Goal: Task Accomplishment & Management: Use online tool/utility

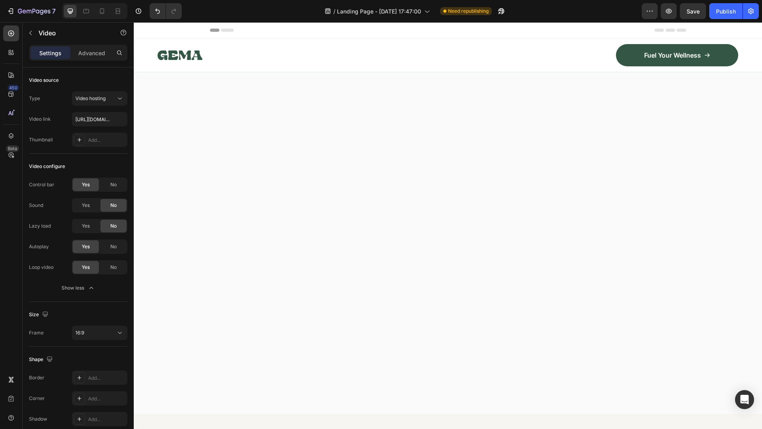
scroll to position [754, 0]
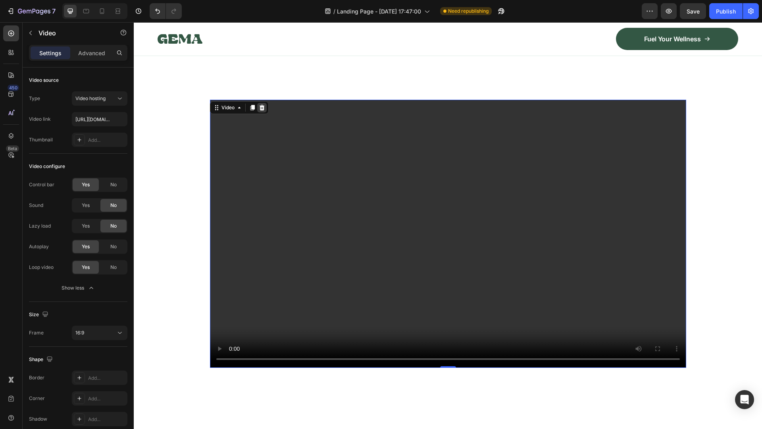
click at [261, 105] on icon at bounding box center [261, 108] width 5 height 6
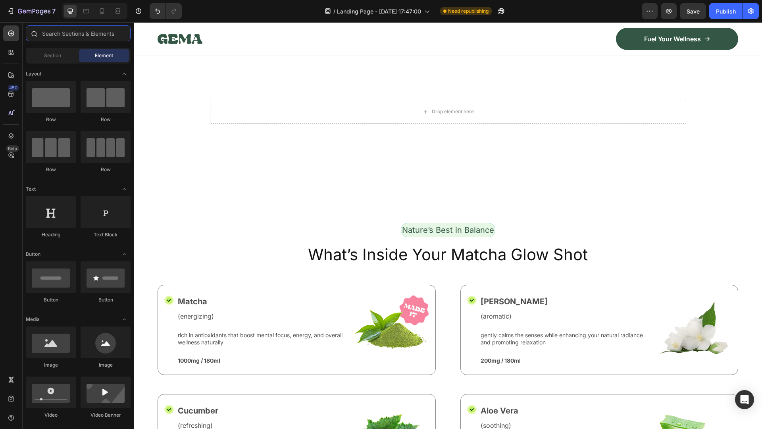
click at [48, 35] on input "text" at bounding box center [78, 33] width 105 height 16
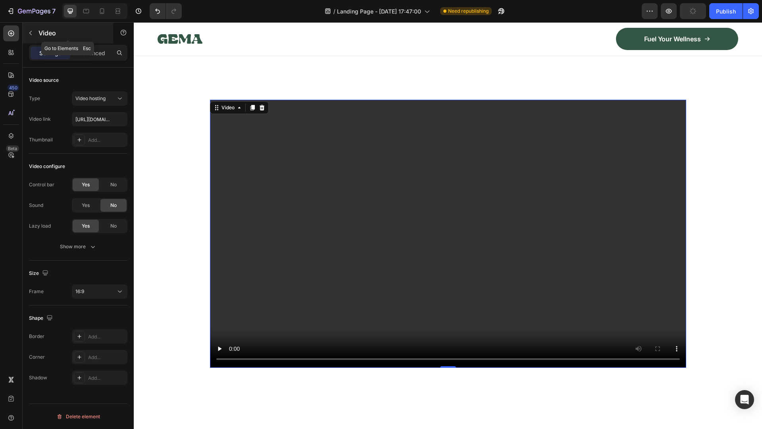
click at [31, 29] on button "button" at bounding box center [30, 33] width 13 height 13
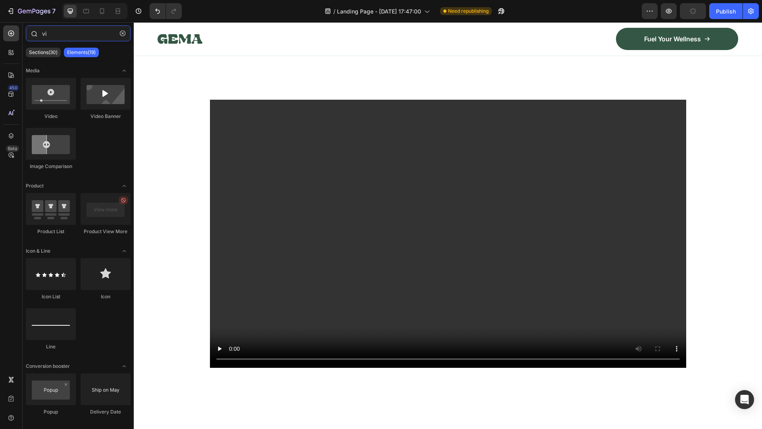
click at [63, 35] on input "vi" at bounding box center [78, 33] width 105 height 16
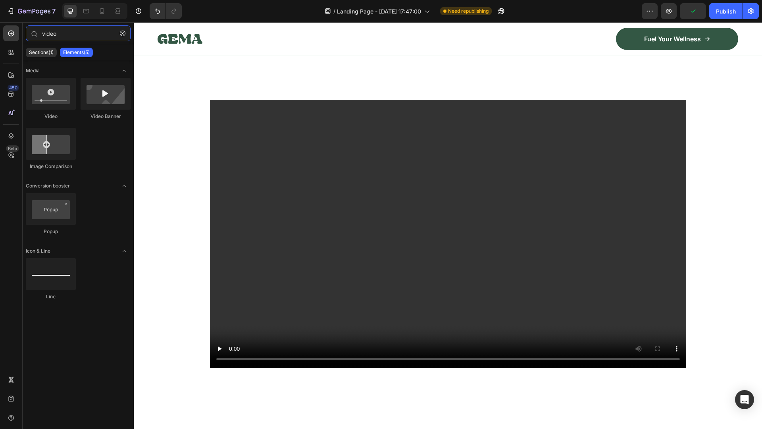
type input "video"
click at [116, 49] on div "Sections(1) Elements(5)" at bounding box center [78, 52] width 111 height 16
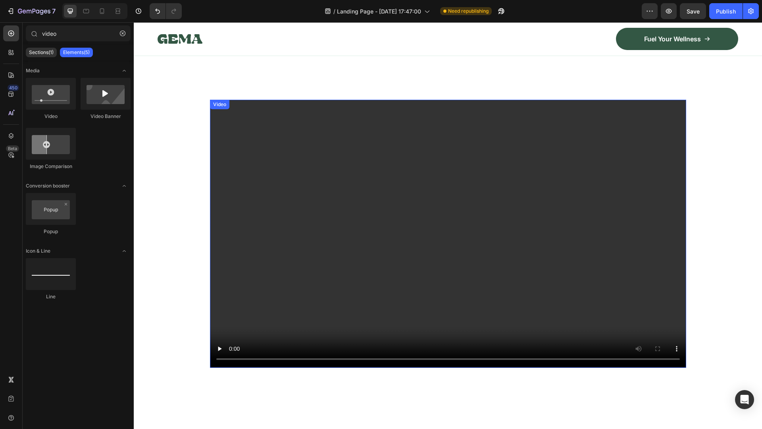
click at [316, 135] on video at bounding box center [448, 234] width 476 height 268
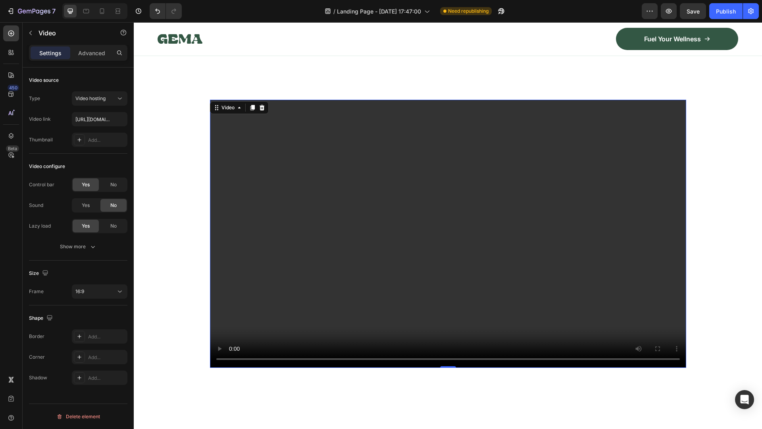
click at [302, 153] on video at bounding box center [448, 234] width 476 height 268
click at [108, 99] on div "Video hosting" at bounding box center [95, 98] width 40 height 7
click at [103, 116] on p "YouTube" at bounding box center [97, 117] width 45 height 7
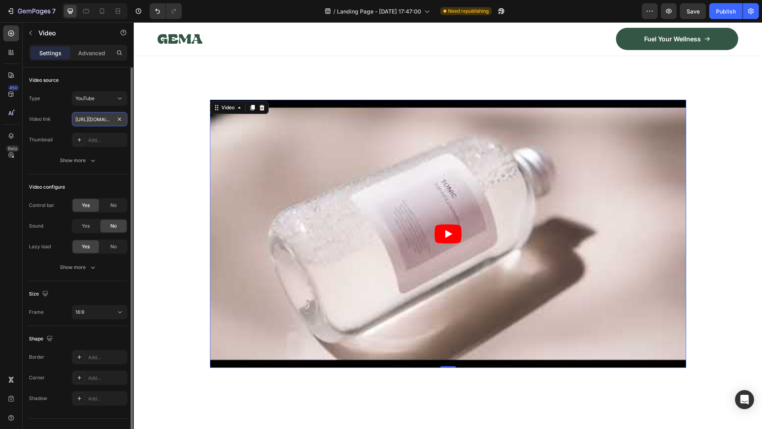
click at [100, 121] on input "[URL][DOMAIN_NAME]" at bounding box center [100, 119] width 56 height 14
paste input "[DOMAIN_NAME][URL]"
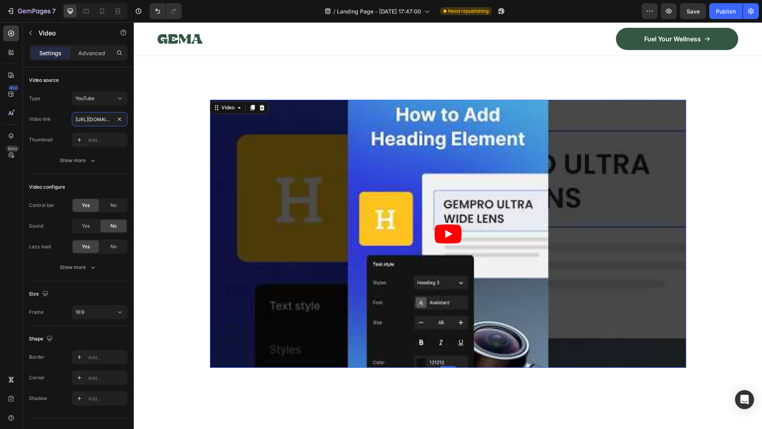
scroll to position [0, 93]
type input "[URL][DOMAIN_NAME]"
click at [62, 107] on div "Type YouTube Video link [URL][DOMAIN_NAME] Thumbnail Add..." at bounding box center [78, 119] width 98 height 56
click at [111, 122] on input "[URL][DOMAIN_NAME]" at bounding box center [100, 119] width 56 height 14
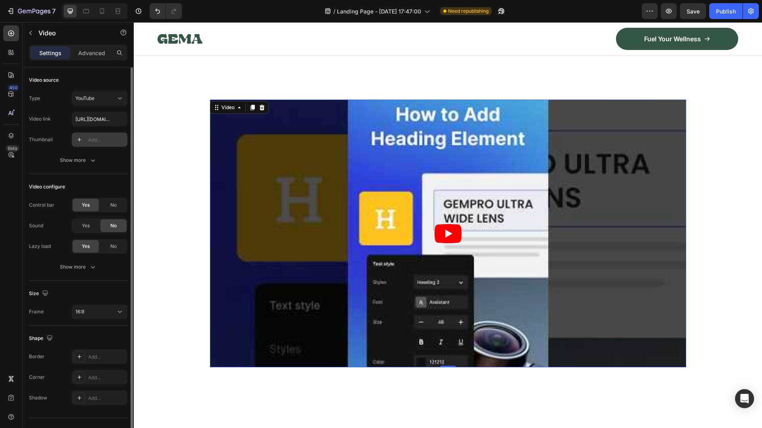
click at [94, 142] on div "Add..." at bounding box center [106, 140] width 37 height 7
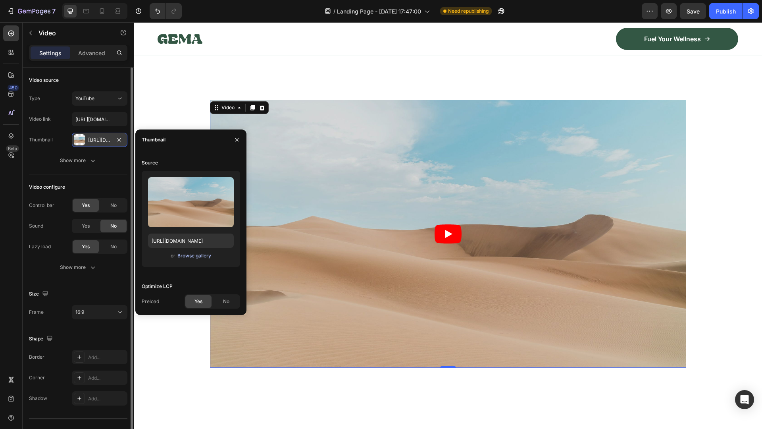
click at [204, 255] on div "Browse gallery" at bounding box center [194, 255] width 34 height 7
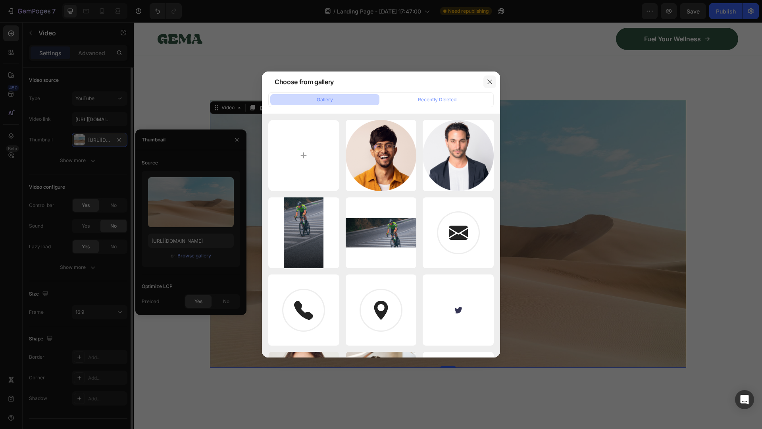
click at [491, 84] on icon "button" at bounding box center [490, 82] width 6 height 6
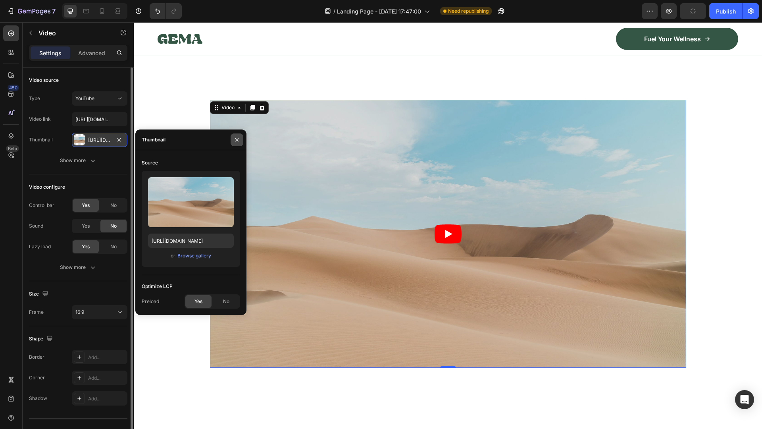
click at [237, 138] on icon "button" at bounding box center [237, 140] width 6 height 6
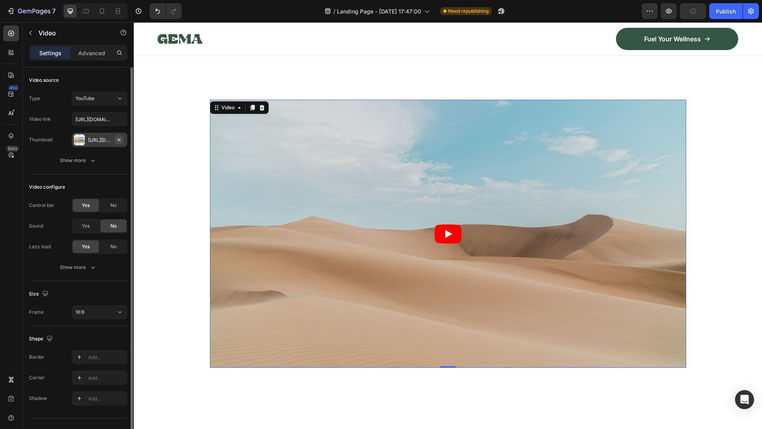
click at [118, 139] on icon "button" at bounding box center [118, 139] width 3 height 3
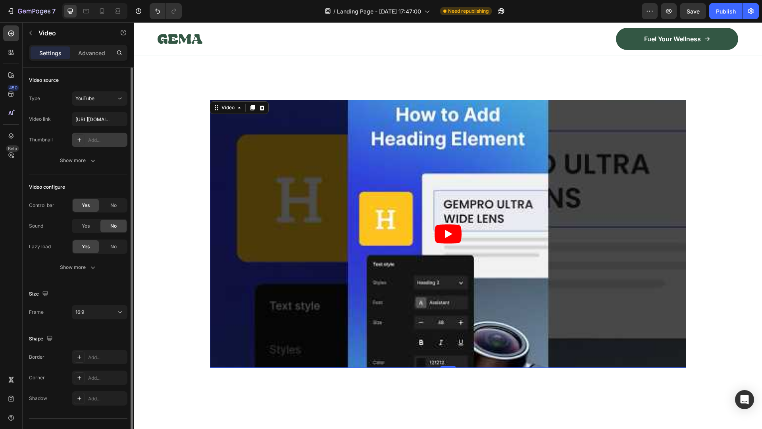
click at [95, 139] on div "Add..." at bounding box center [106, 140] width 37 height 7
type input "[URL][DOMAIN_NAME]"
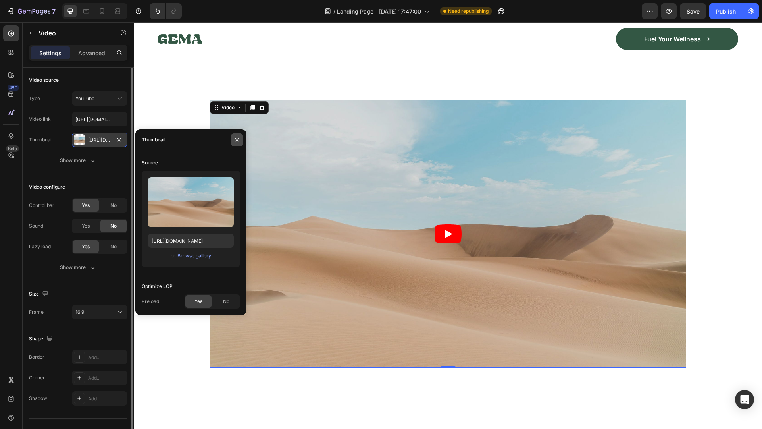
click at [237, 139] on icon "button" at bounding box center [237, 140] width 6 height 6
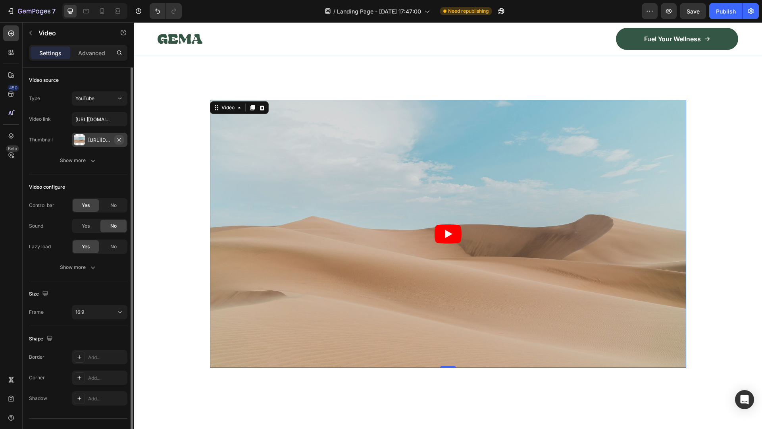
click at [119, 140] on icon "button" at bounding box center [118, 139] width 3 height 3
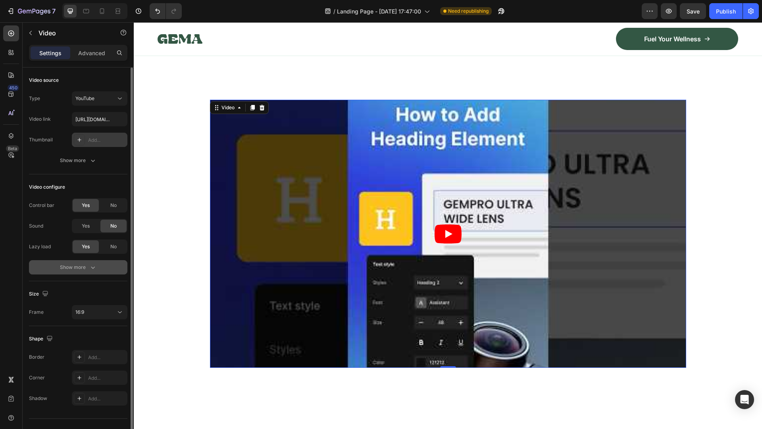
scroll to position [15, 0]
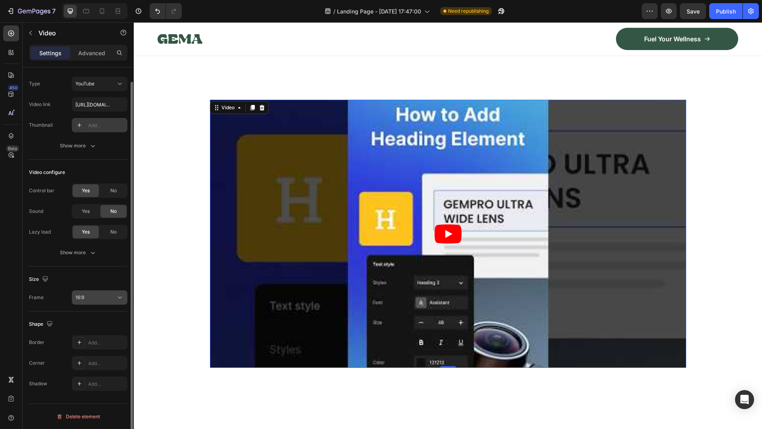
click at [121, 299] on icon at bounding box center [120, 297] width 8 height 8
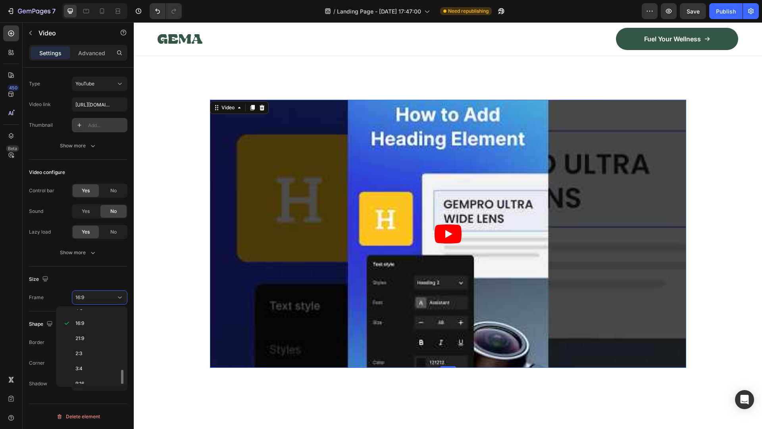
scroll to position [77, 0]
click at [86, 364] on p "9:16" at bounding box center [96, 360] width 42 height 7
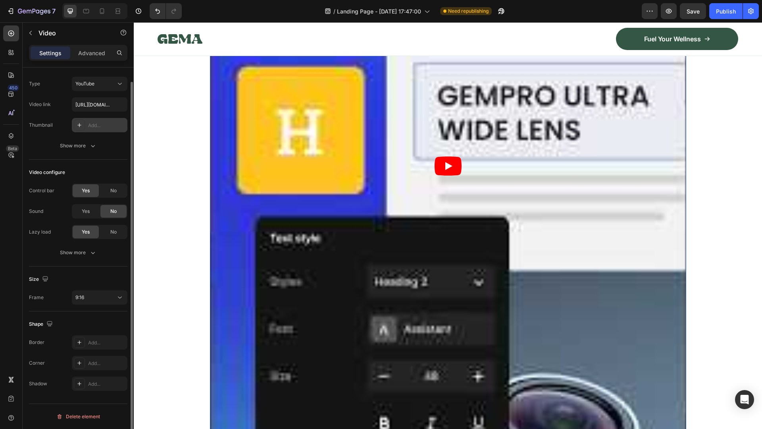
scroll to position [0, 0]
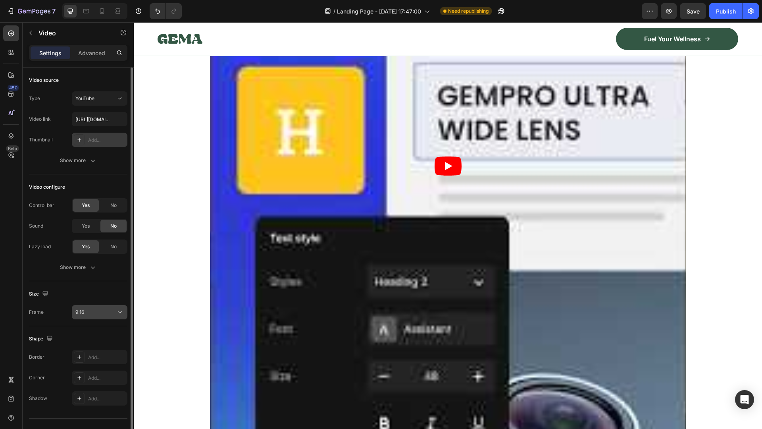
click at [119, 313] on icon at bounding box center [120, 312] width 8 height 8
click at [111, 316] on div "9:16" at bounding box center [99, 312] width 48 height 8
click at [88, 298] on div "Size" at bounding box center [78, 293] width 98 height 13
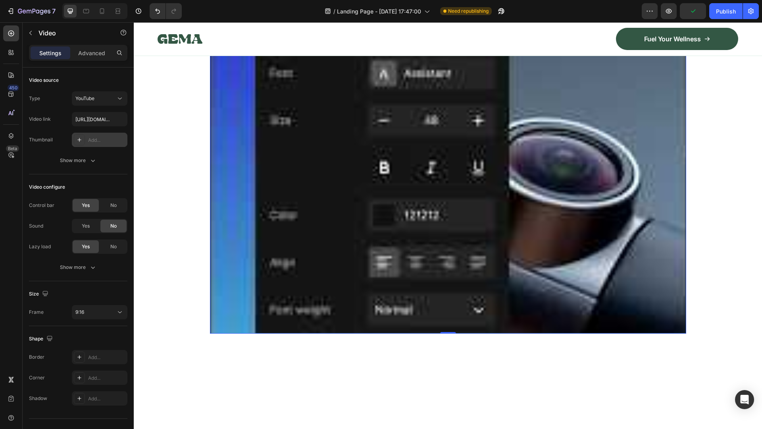
scroll to position [1270, 0]
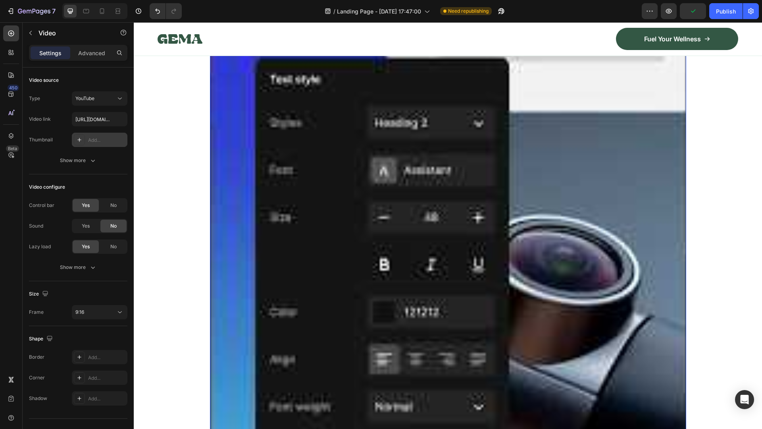
click at [214, 264] on article at bounding box center [448, 7] width 476 height 847
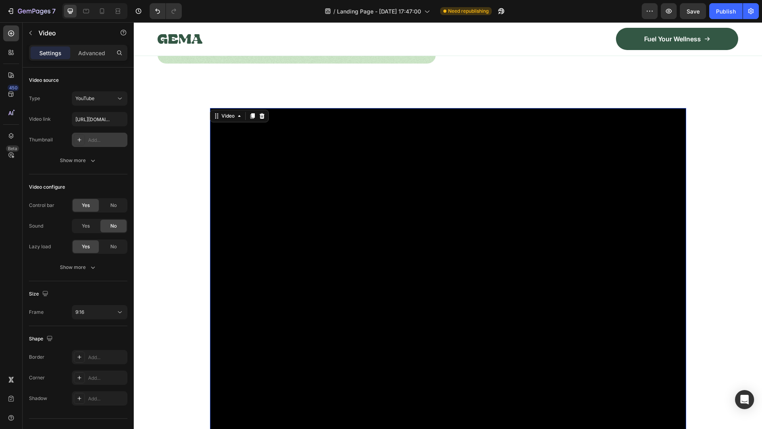
scroll to position [675, 0]
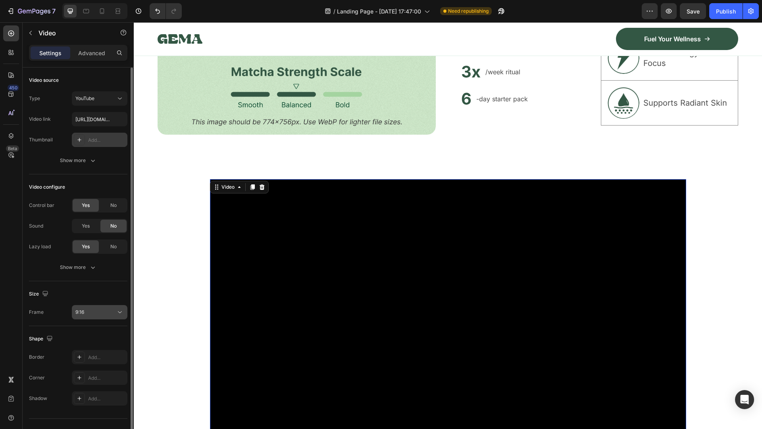
click at [111, 312] on div "9:16" at bounding box center [95, 311] width 40 height 7
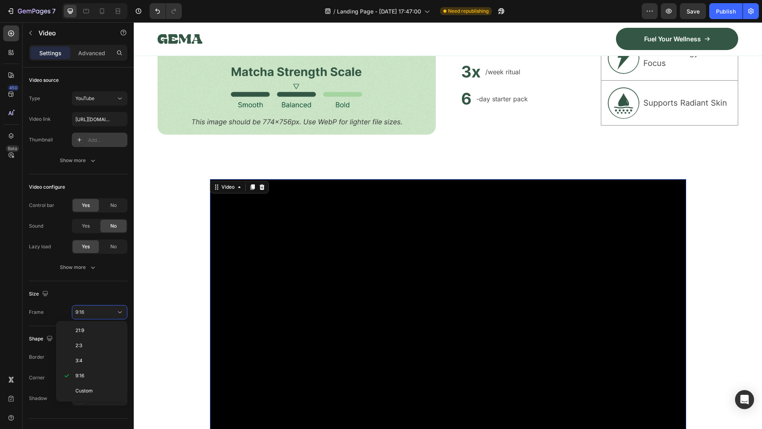
scroll to position [0, 0]
click at [81, 365] on span "3:2" at bounding box center [78, 361] width 7 height 7
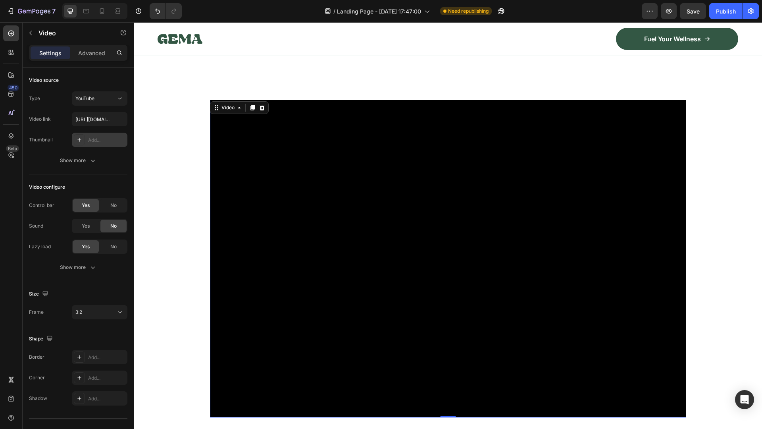
scroll to position [794, 0]
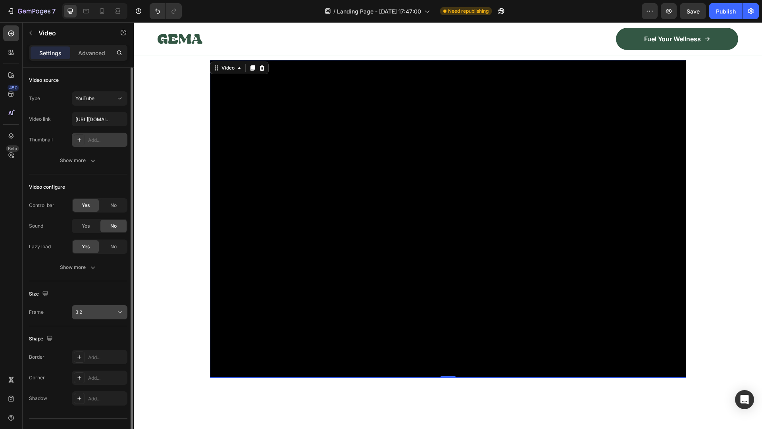
click at [121, 310] on icon at bounding box center [120, 312] width 8 height 8
click at [104, 291] on div "Size" at bounding box center [78, 293] width 98 height 13
click at [87, 264] on div "Show more" at bounding box center [78, 267] width 37 height 8
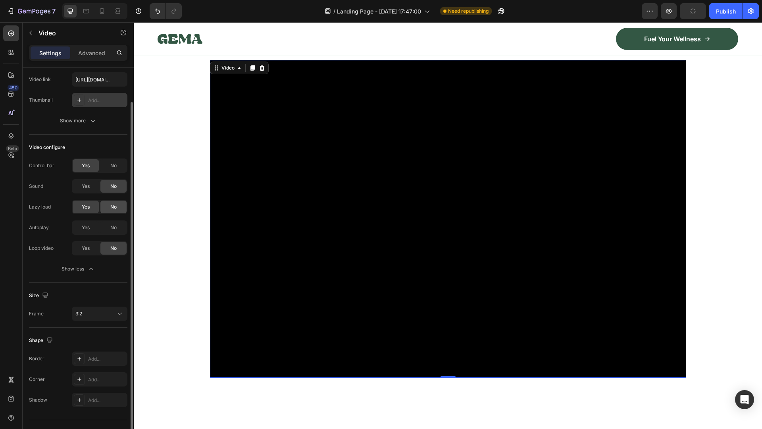
click at [108, 207] on div "No" at bounding box center [113, 206] width 26 height 13
click at [88, 227] on span "Yes" at bounding box center [86, 227] width 8 height 7
click at [88, 248] on span "Yes" at bounding box center [86, 247] width 8 height 7
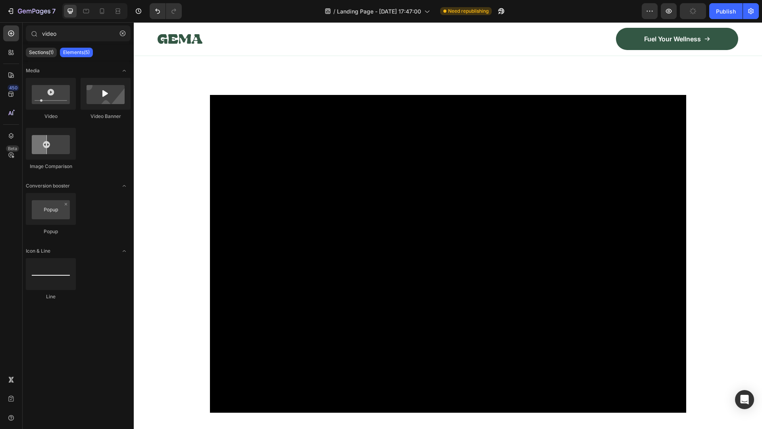
scroll to position [774, 0]
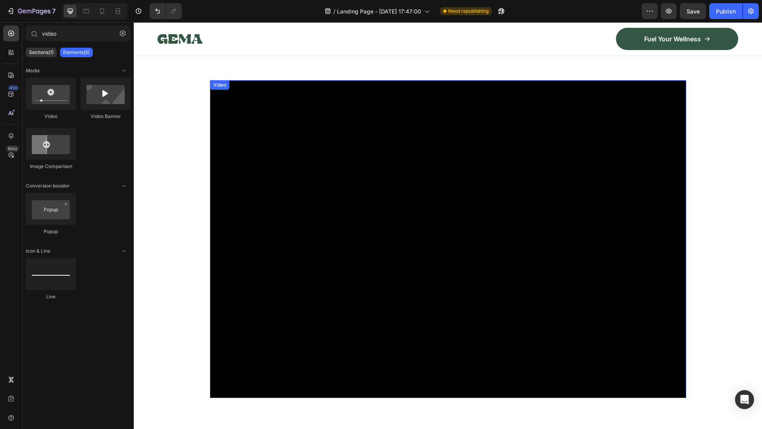
click at [217, 82] on div "Video" at bounding box center [220, 84] width 16 height 7
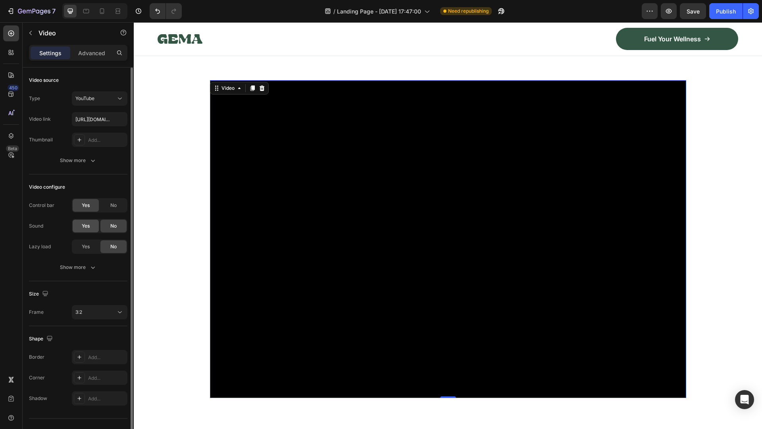
scroll to position [15, 0]
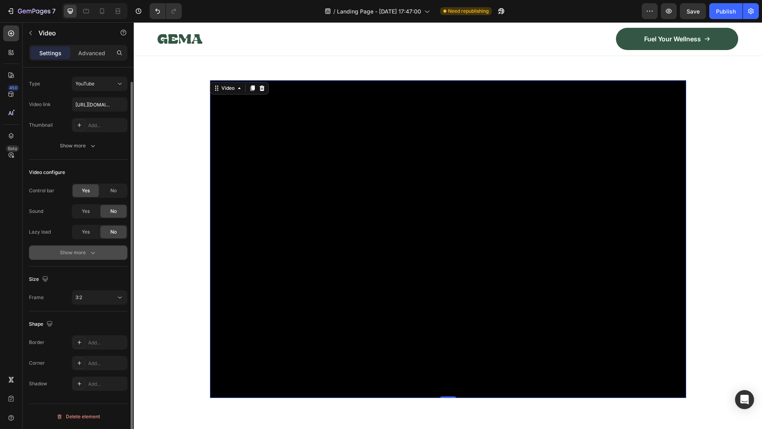
click at [94, 256] on button "Show more" at bounding box center [78, 252] width 98 height 14
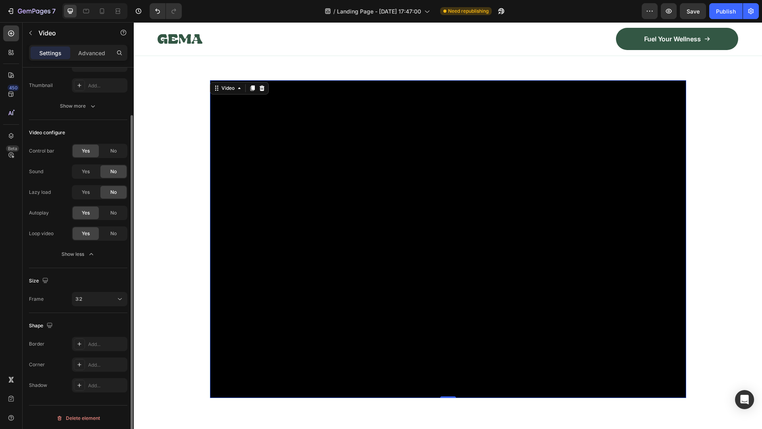
scroll to position [56, 0]
click at [67, 104] on div "Show more" at bounding box center [78, 104] width 37 height 8
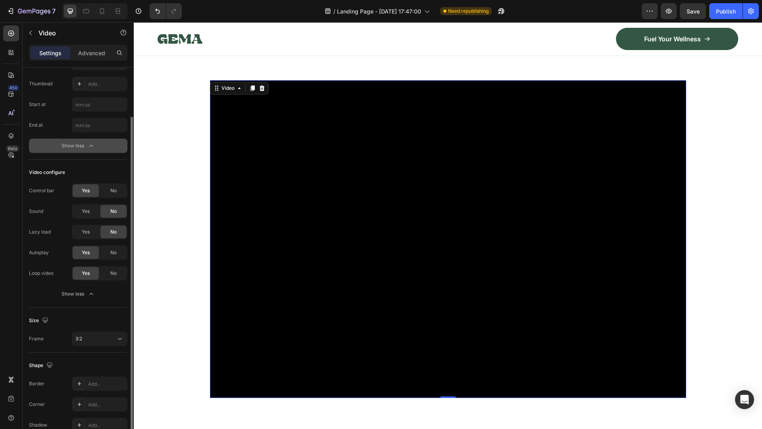
click at [96, 146] on button "Show less" at bounding box center [78, 146] width 98 height 14
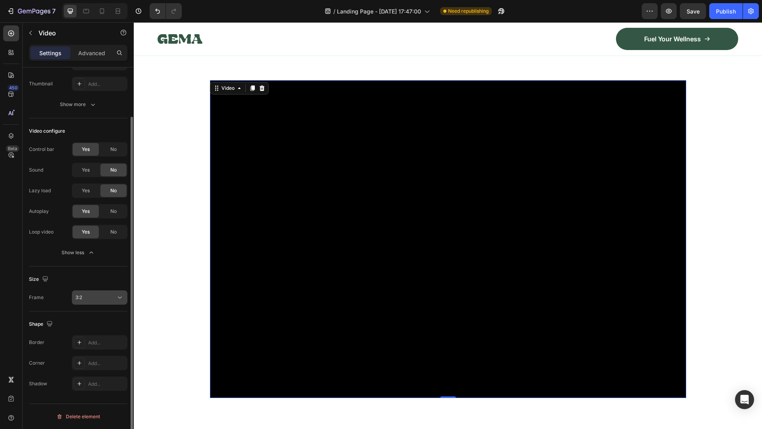
click at [115, 294] on div "3:2" at bounding box center [95, 297] width 40 height 7
click at [119, 297] on icon at bounding box center [120, 297] width 4 height 2
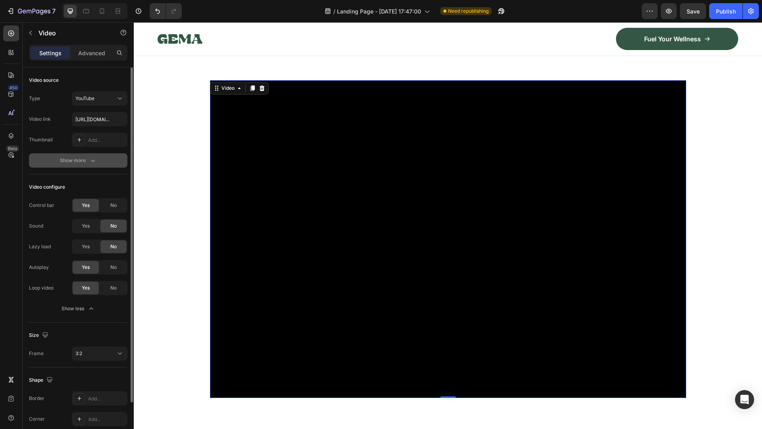
click at [85, 160] on div "Show more" at bounding box center [78, 160] width 37 height 8
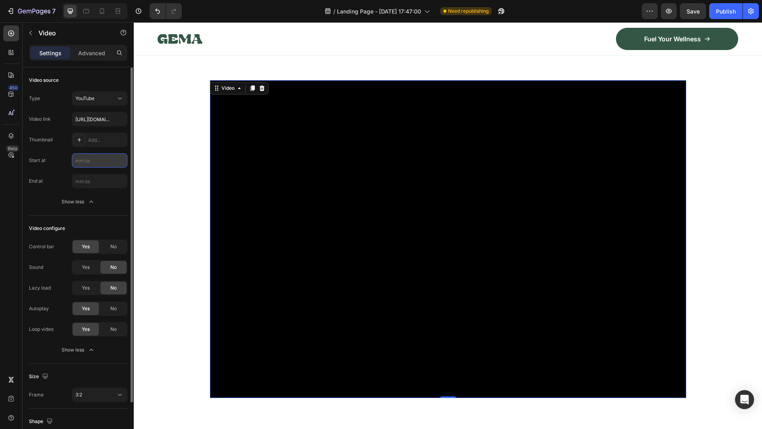
click at [94, 162] on input "text" at bounding box center [100, 160] width 56 height 14
click at [100, 202] on button "Show less" at bounding box center [78, 201] width 98 height 14
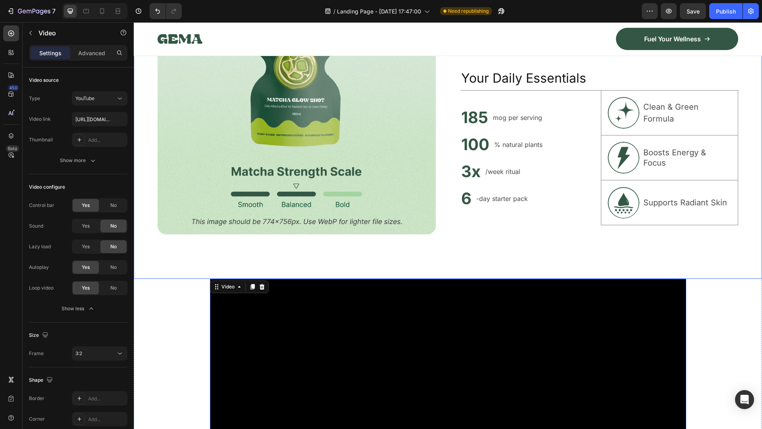
scroll to position [615, 0]
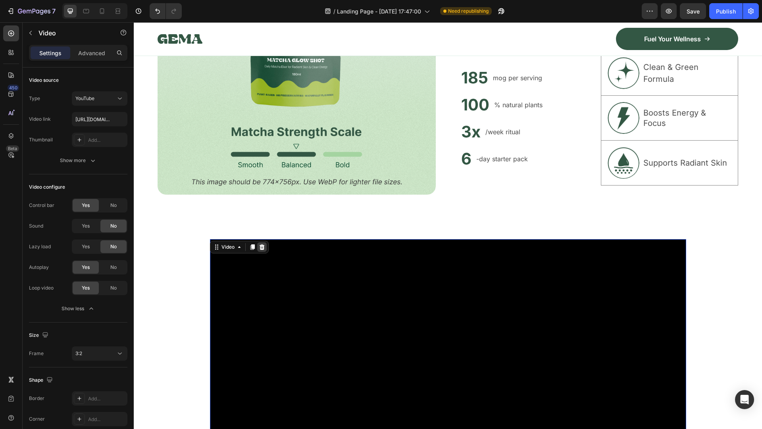
click at [259, 244] on icon at bounding box center [262, 247] width 6 height 6
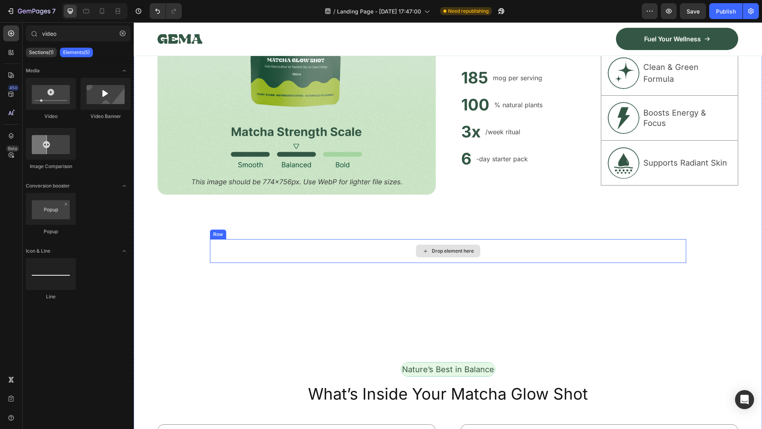
click at [255, 244] on div "Drop element here" at bounding box center [448, 251] width 476 height 24
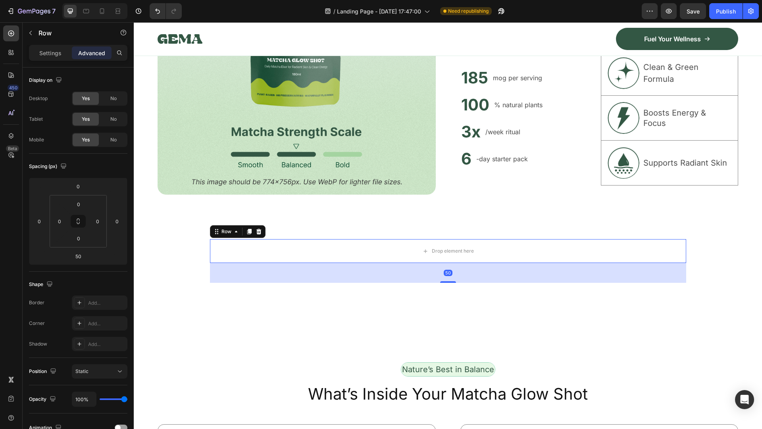
click at [256, 230] on icon at bounding box center [259, 231] width 6 height 6
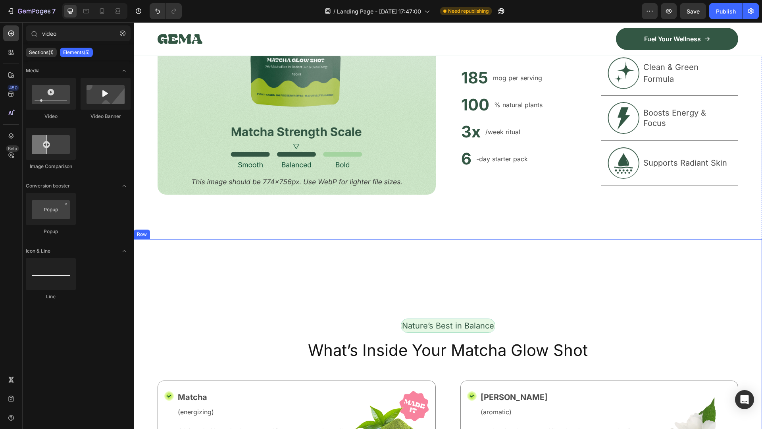
click at [452, 266] on div "Nature’s Best in Balance Text Block Row What’s Inside Your Matcha Glow Shot Hea…" at bounding box center [448, 409] width 581 height 341
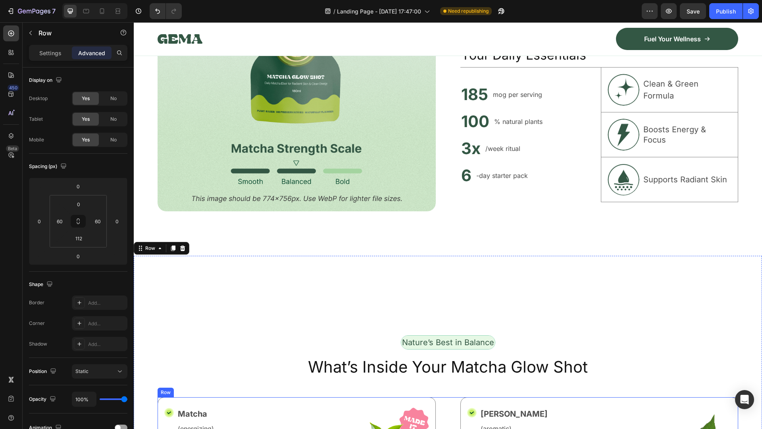
scroll to position [575, 0]
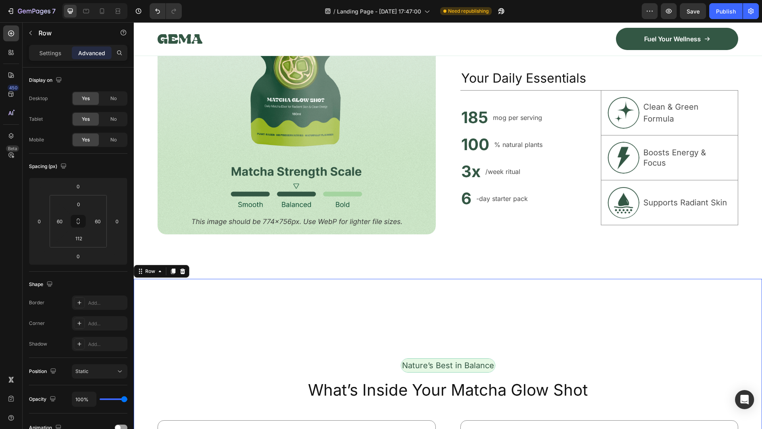
click at [431, 271] on div "Image Unlock Powerful Benefits at a Glance Heading Get quick insights into the …" at bounding box center [448, 98] width 628 height 360
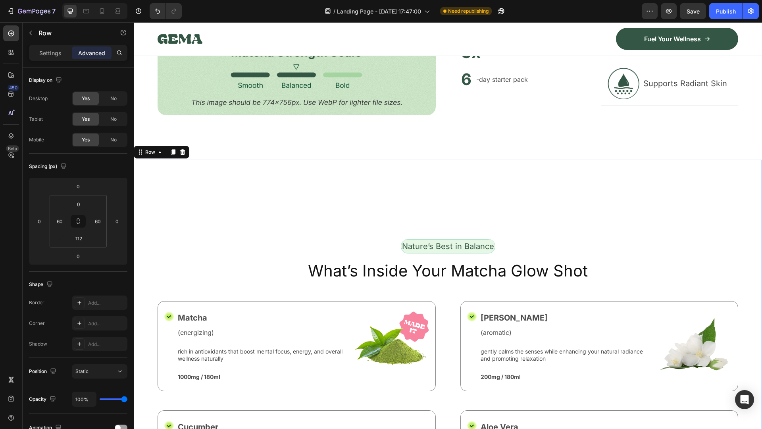
click at [426, 215] on div "Nature’s Best in Balance Text Block Row What’s Inside Your Matcha Glow Shot Hea…" at bounding box center [448, 330] width 581 height 341
click at [409, 179] on div "Nature’s Best in Balance Text Block Row What’s Inside Your Matcha Glow Shot Hea…" at bounding box center [448, 330] width 581 height 341
click at [350, 221] on div "Nature’s Best in Balance Text Block Row What’s Inside Your Matcha Glow Shot Hea…" at bounding box center [448, 330] width 581 height 341
click at [364, 214] on div "Nature’s Best in Balance Text Block Row What’s Inside Your Matcha Glow Shot Hea…" at bounding box center [448, 330] width 581 height 341
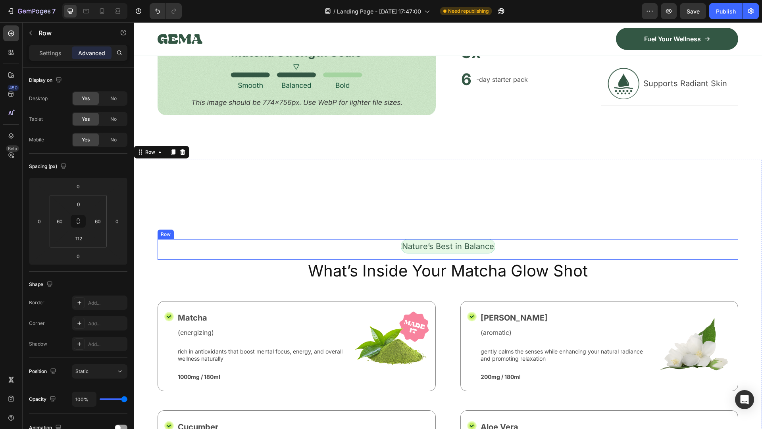
click at [369, 241] on div "Nature’s Best in Balance Text Block Row" at bounding box center [448, 249] width 581 height 21
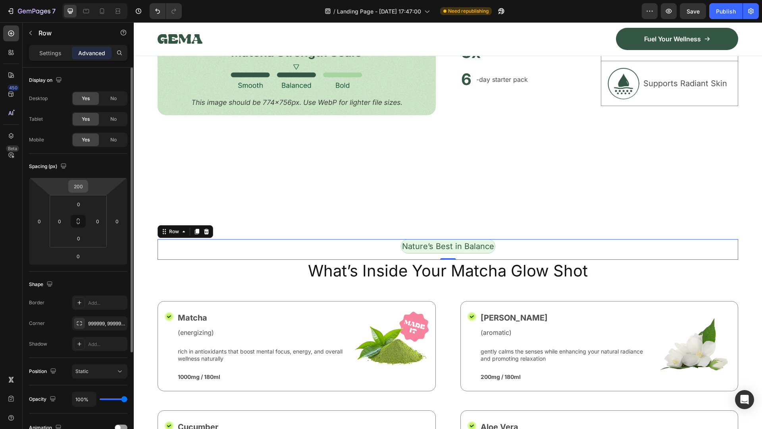
click at [82, 185] on input "200" at bounding box center [78, 186] width 16 height 12
type input "0"
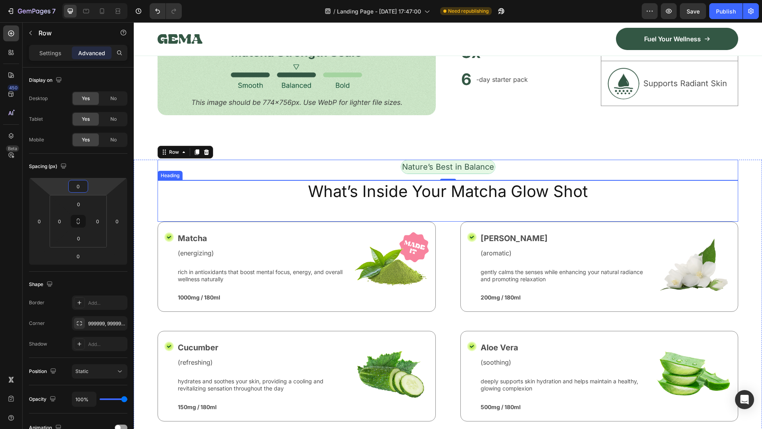
click at [239, 198] on h2 "What’s Inside Your Matcha Glow Shot" at bounding box center [448, 191] width 581 height 22
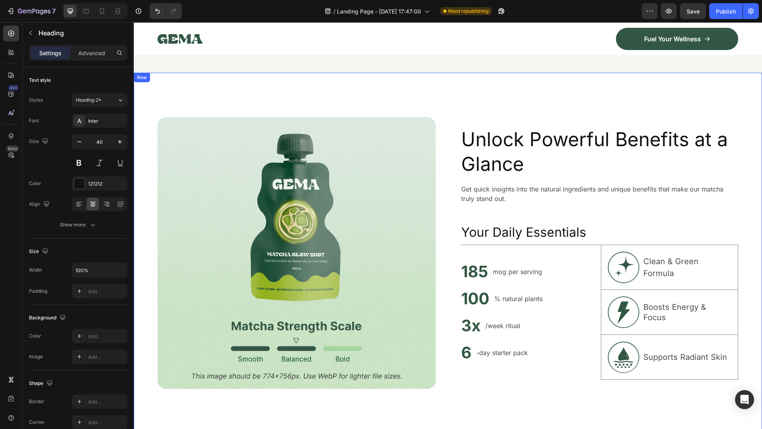
scroll to position [416, 0]
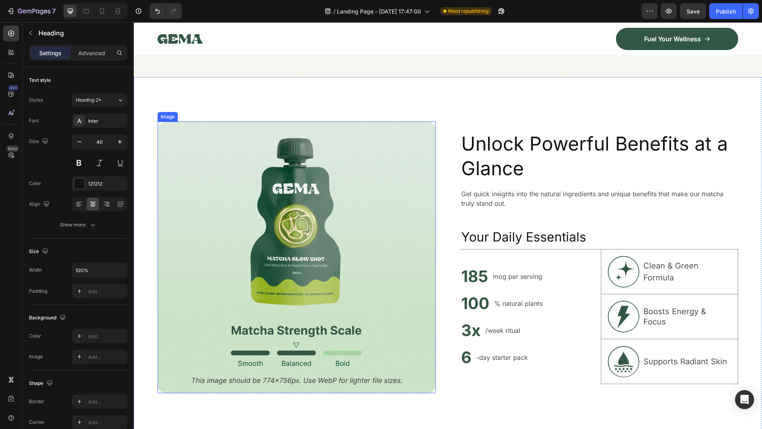
click at [336, 217] on img at bounding box center [297, 256] width 278 height 271
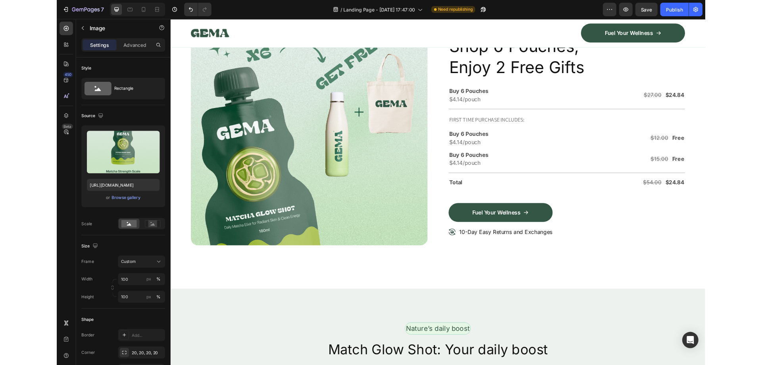
scroll to position [2163, 0]
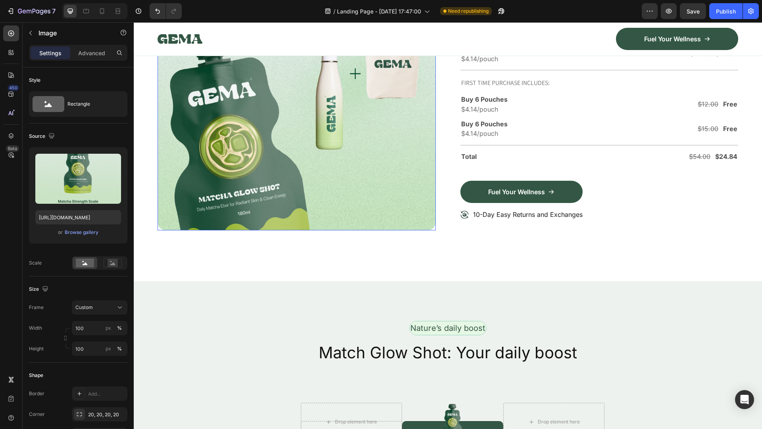
click at [296, 231] on img at bounding box center [297, 91] width 278 height 278
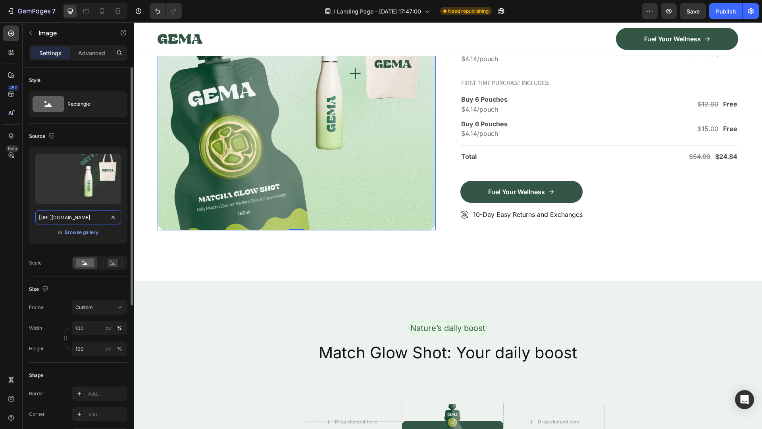
click at [83, 215] on input "[URL][DOMAIN_NAME]" at bounding box center [78, 217] width 86 height 14
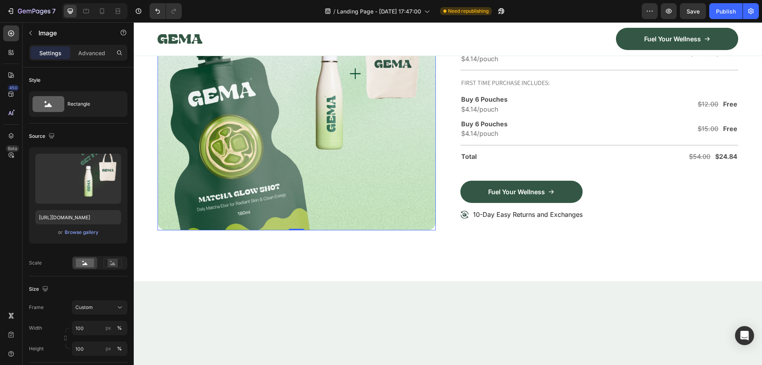
click at [194, 190] on img at bounding box center [297, 91] width 278 height 278
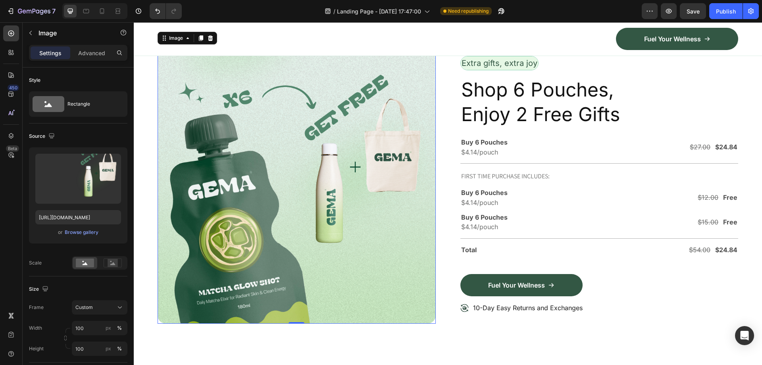
scroll to position [2242, 0]
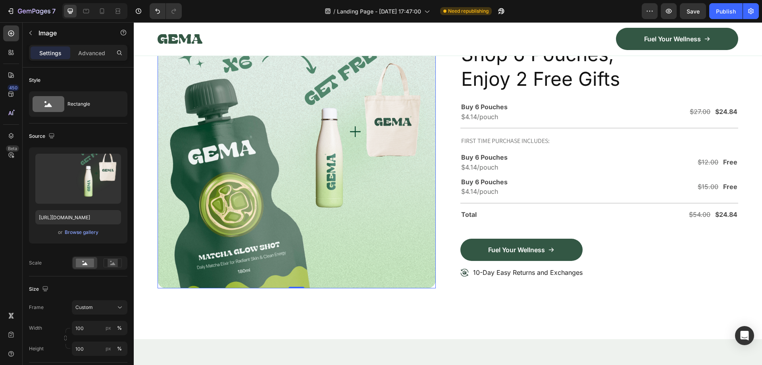
click at [213, 228] on img at bounding box center [297, 149] width 278 height 278
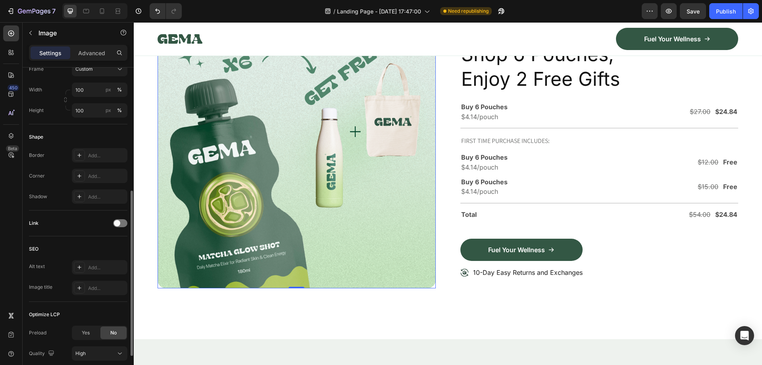
scroll to position [299, 0]
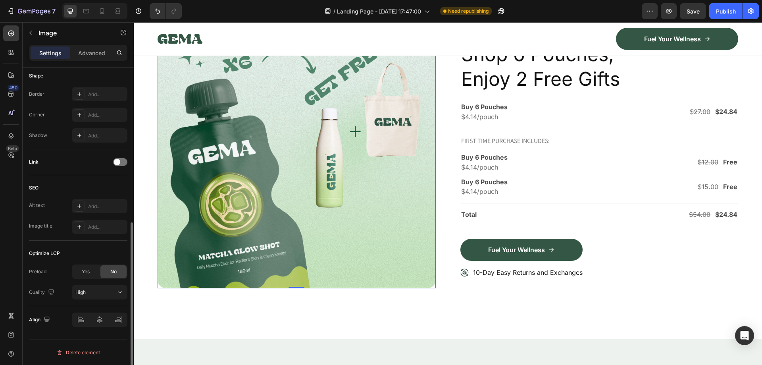
click at [218, 237] on img at bounding box center [297, 149] width 278 height 278
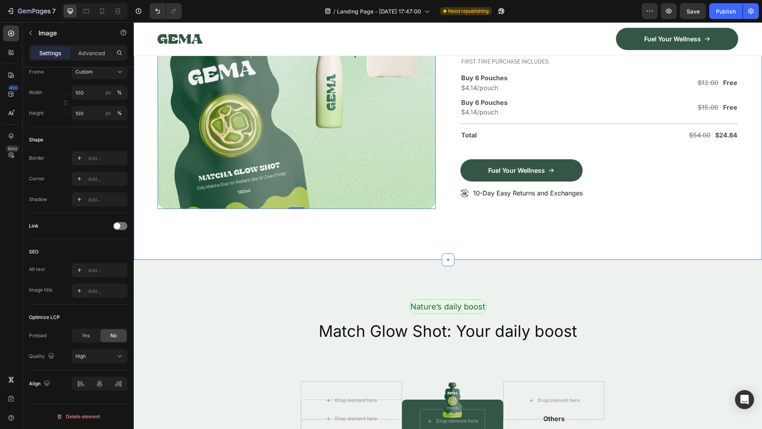
scroll to position [2202, 0]
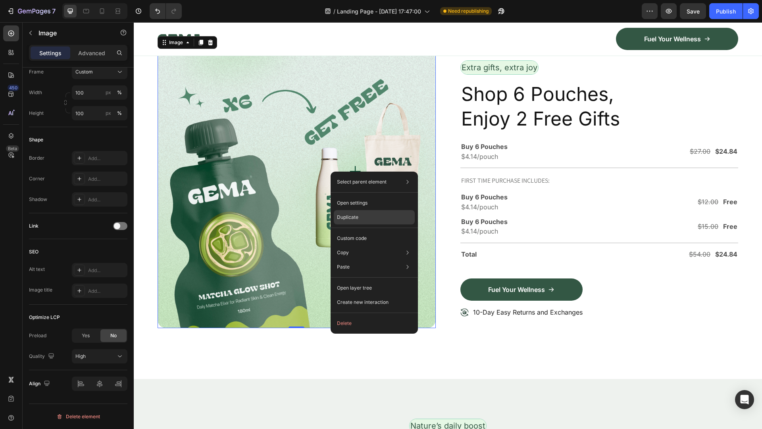
click at [354, 219] on p "Duplicate" at bounding box center [347, 217] width 21 height 7
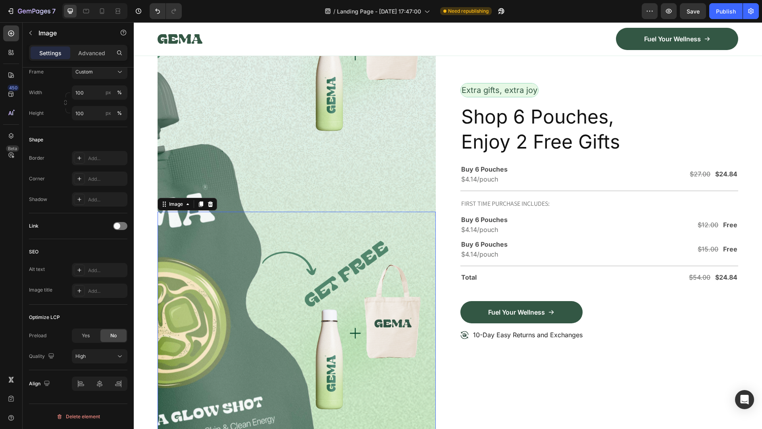
scroll to position [2398, 0]
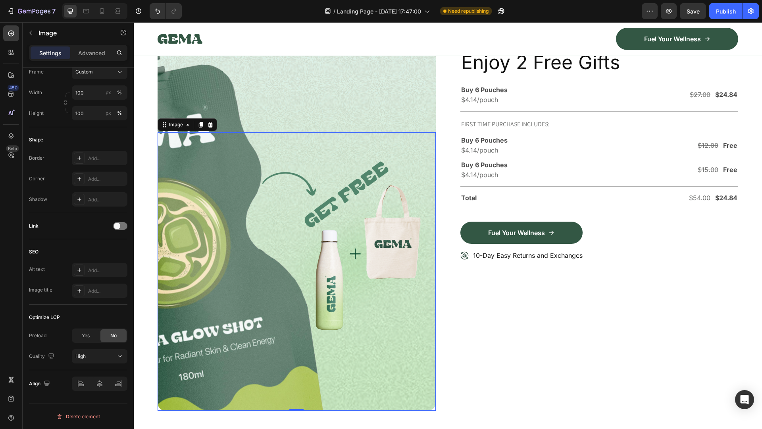
click at [229, 283] on img at bounding box center [297, 271] width 278 height 278
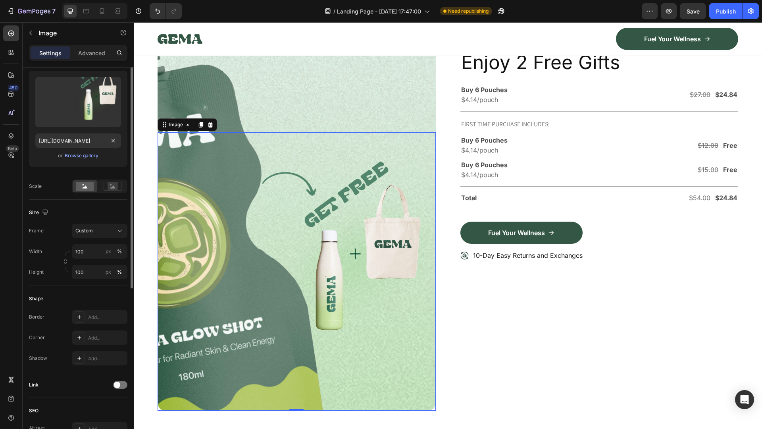
scroll to position [0, 0]
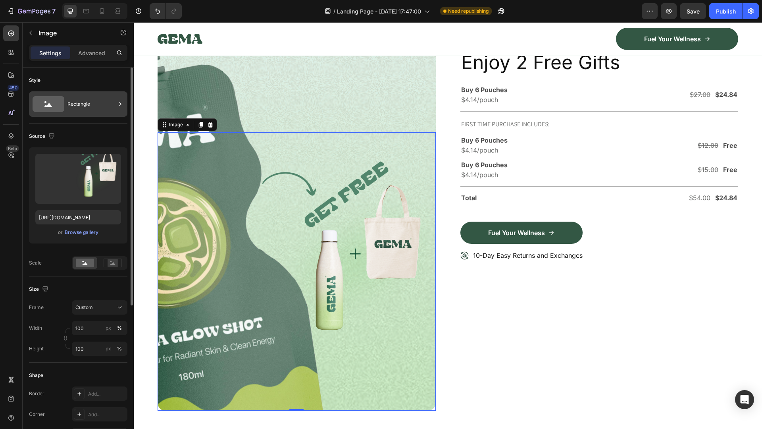
click at [115, 107] on div "Rectangle" at bounding box center [91, 104] width 48 height 18
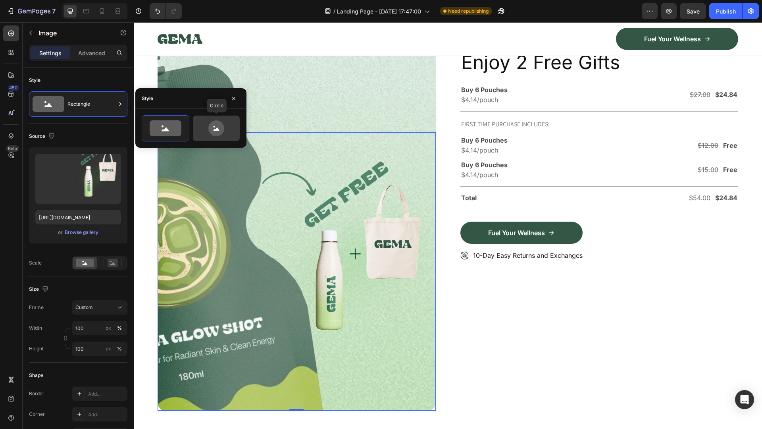
click at [222, 127] on icon at bounding box center [216, 128] width 16 height 16
type input "80"
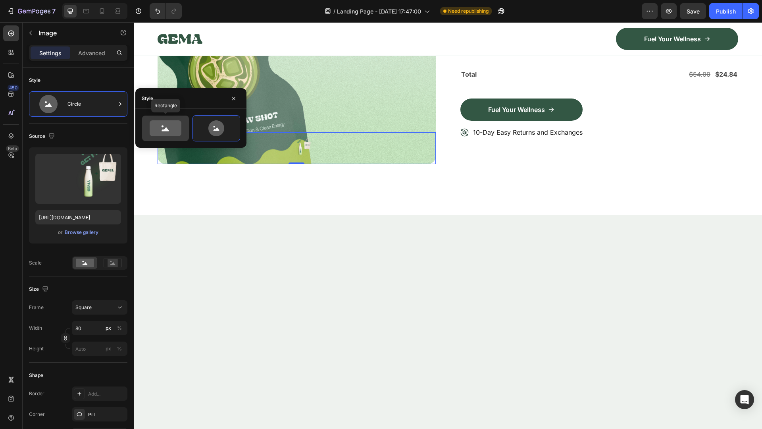
click at [177, 127] on icon at bounding box center [166, 128] width 32 height 16
type input "100"
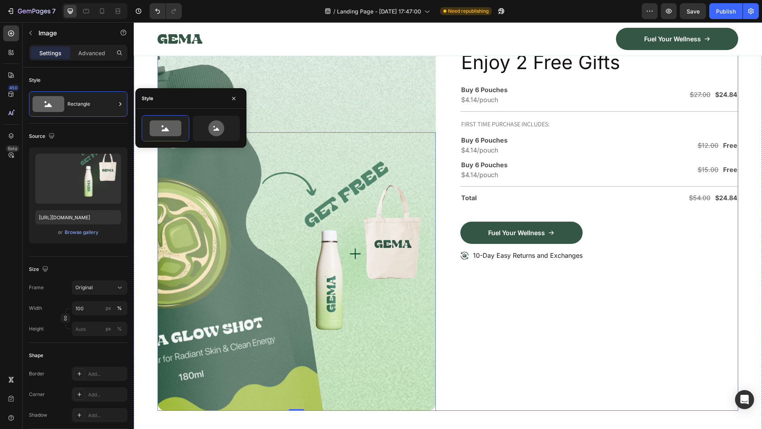
click at [456, 296] on div "Image Image 0 Row Extra gifts, extra joy Text Block Row Shop 6 Pouches, Enjoy 2…" at bounding box center [448, 132] width 581 height 556
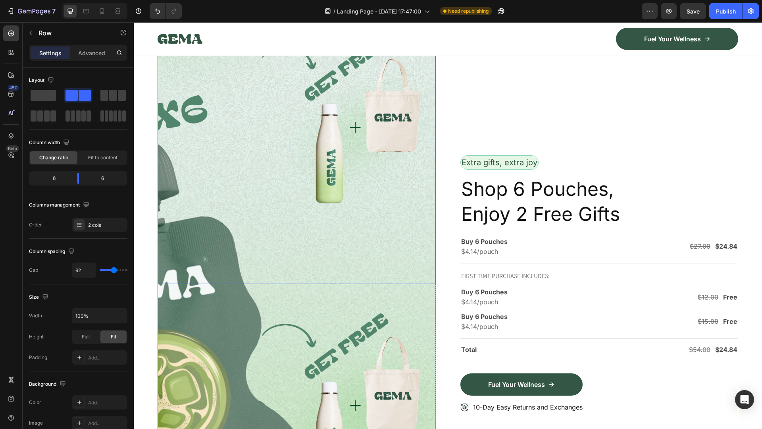
scroll to position [2319, 0]
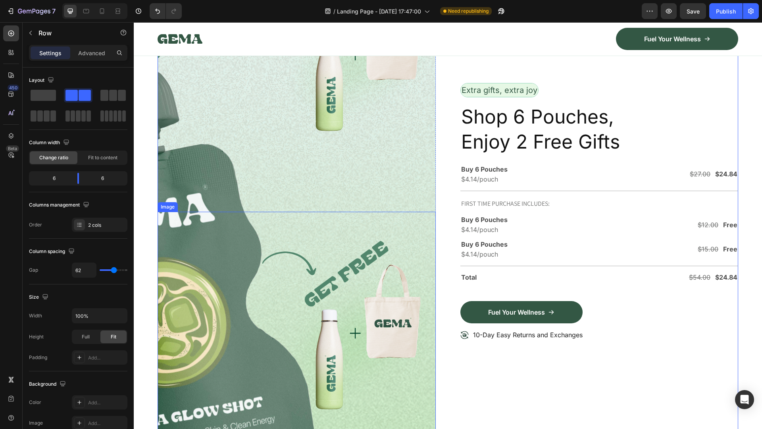
click at [198, 247] on img at bounding box center [297, 351] width 278 height 278
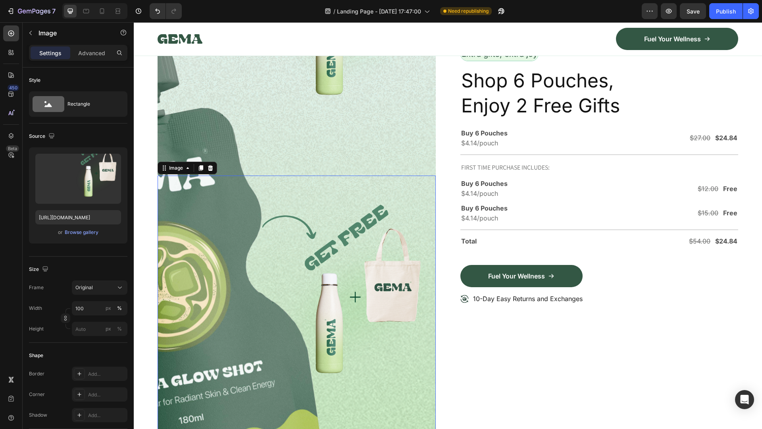
scroll to position [2398, 0]
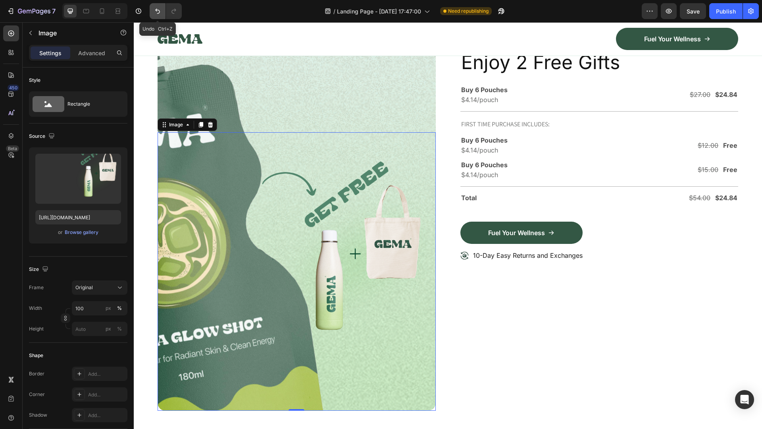
click at [156, 10] on icon "Undo/Redo" at bounding box center [157, 11] width 5 height 5
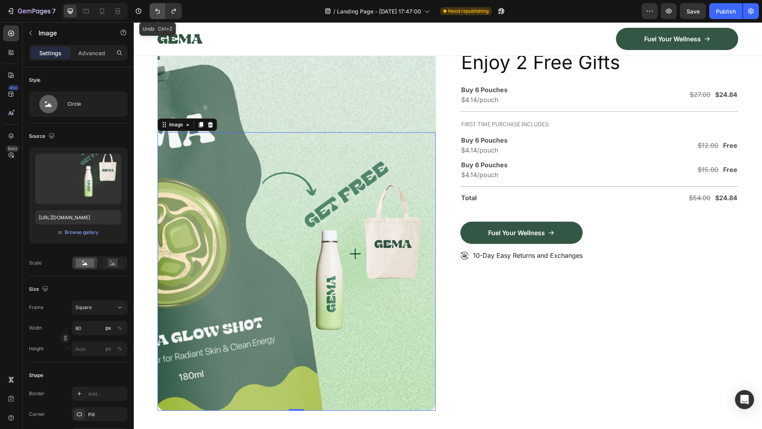
click at [156, 10] on icon "Undo/Redo" at bounding box center [157, 11] width 5 height 5
type input "100"
click at [156, 10] on icon "Undo/Redo" at bounding box center [157, 11] width 5 height 5
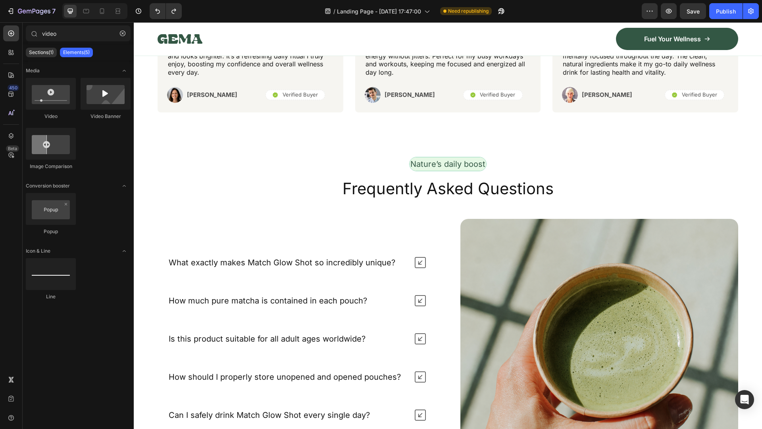
scroll to position [3271, 0]
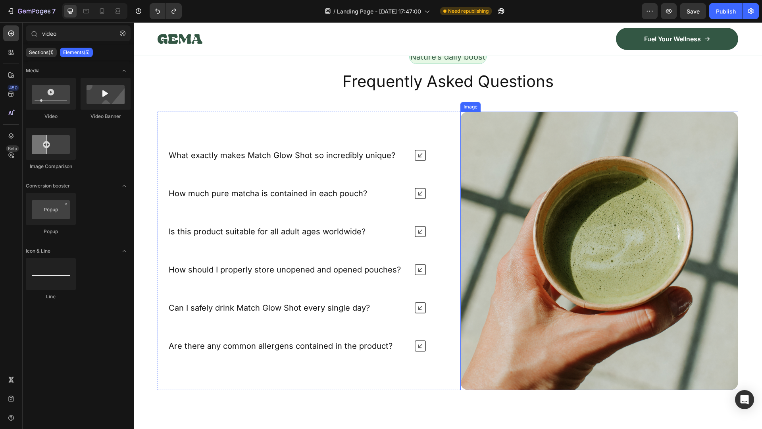
click at [529, 209] on img at bounding box center [599, 251] width 278 height 278
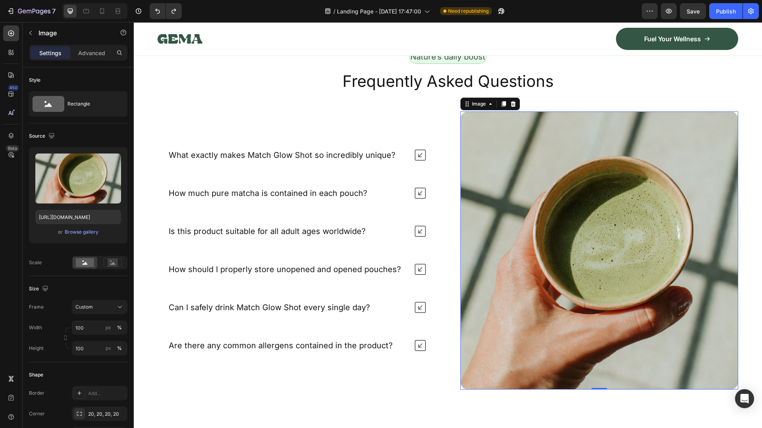
click at [516, 265] on img at bounding box center [599, 251] width 278 height 278
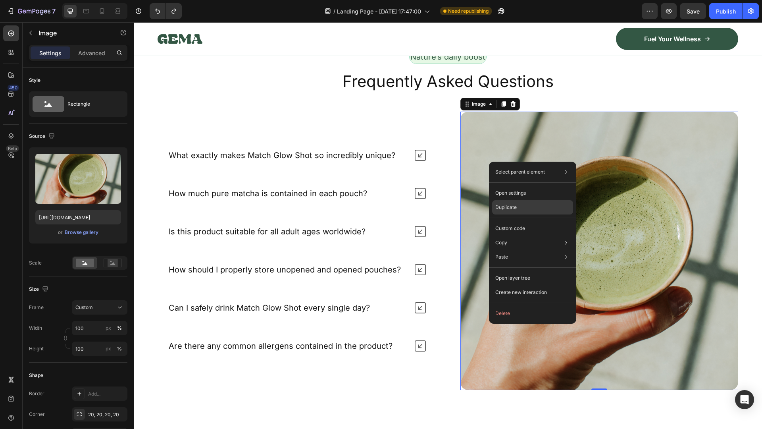
click at [500, 204] on p "Duplicate" at bounding box center [505, 207] width 21 height 7
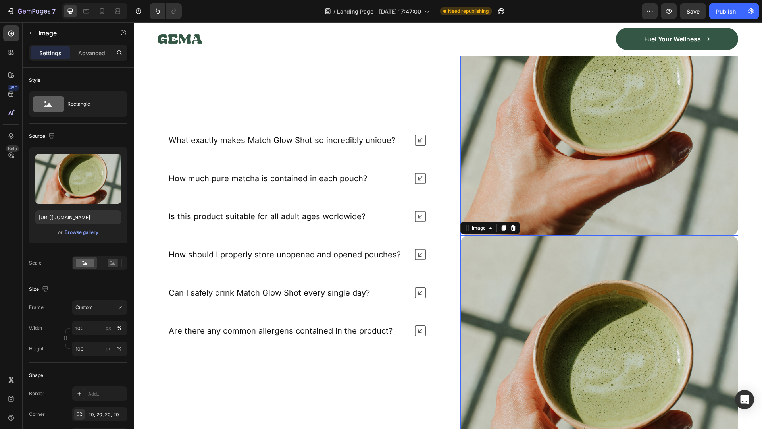
scroll to position [3312, 0]
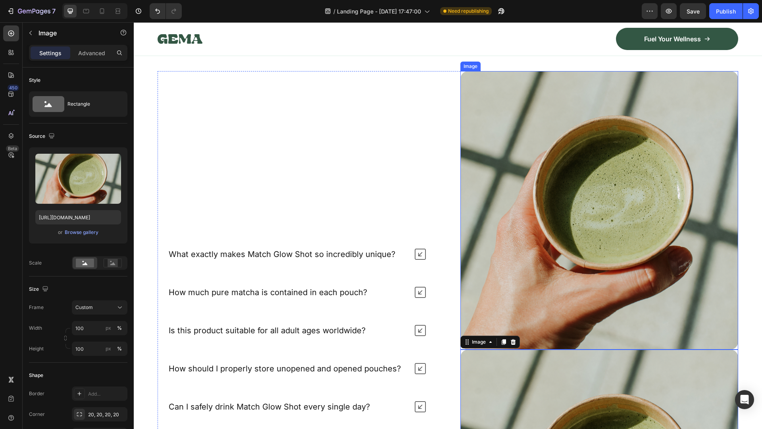
click at [505, 200] on img at bounding box center [599, 210] width 278 height 278
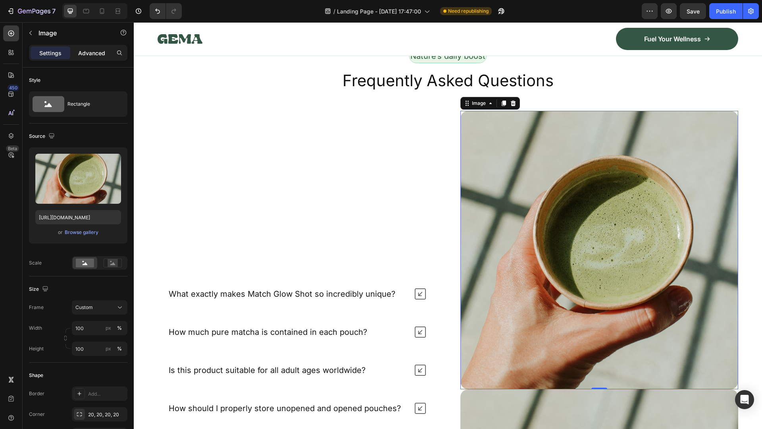
click at [94, 56] on p "Advanced" at bounding box center [91, 53] width 27 height 8
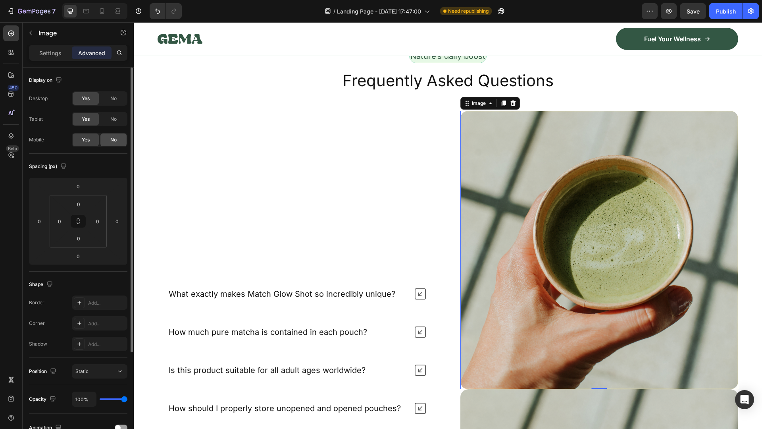
click at [116, 139] on span "No" at bounding box center [113, 139] width 6 height 7
click at [109, 121] on div "No" at bounding box center [113, 119] width 26 height 13
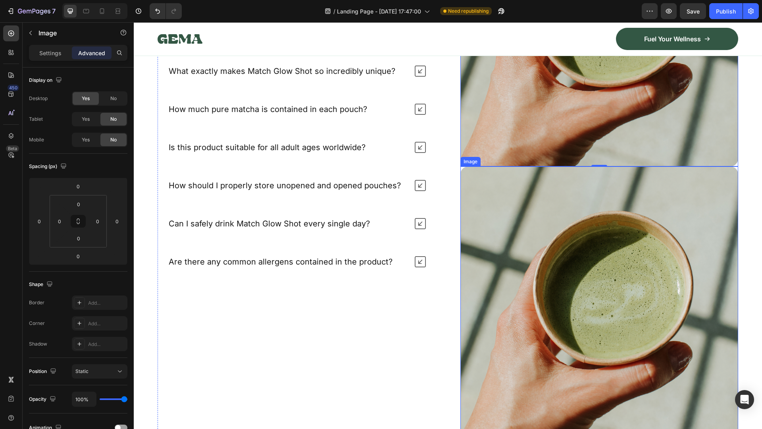
scroll to position [3550, 0]
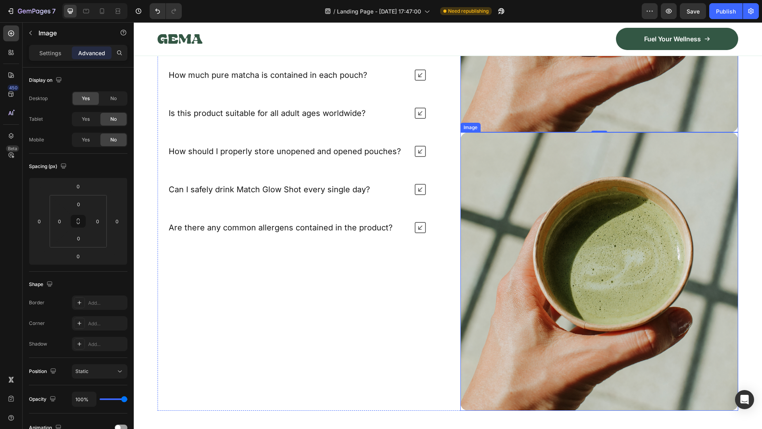
click at [509, 248] on img at bounding box center [599, 271] width 278 height 278
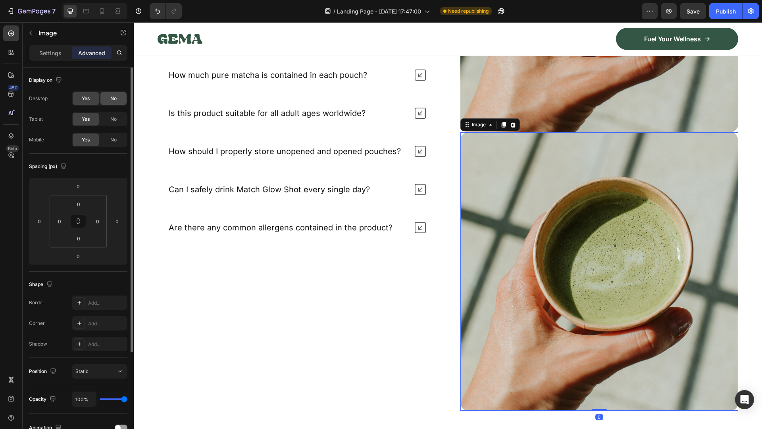
click at [113, 100] on span "No" at bounding box center [113, 98] width 6 height 7
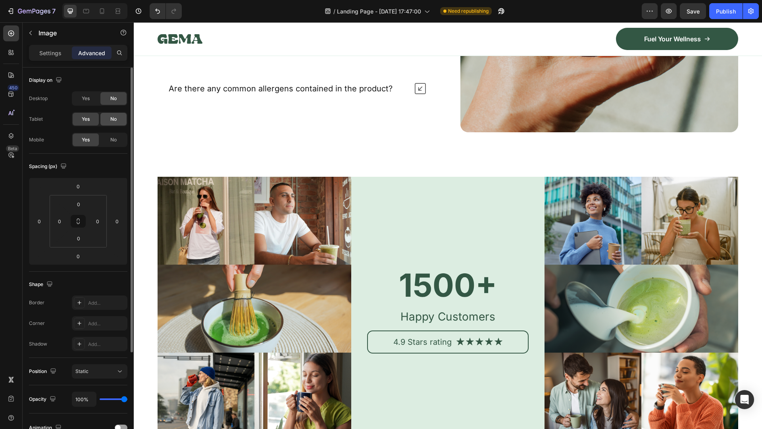
scroll to position [3412, 0]
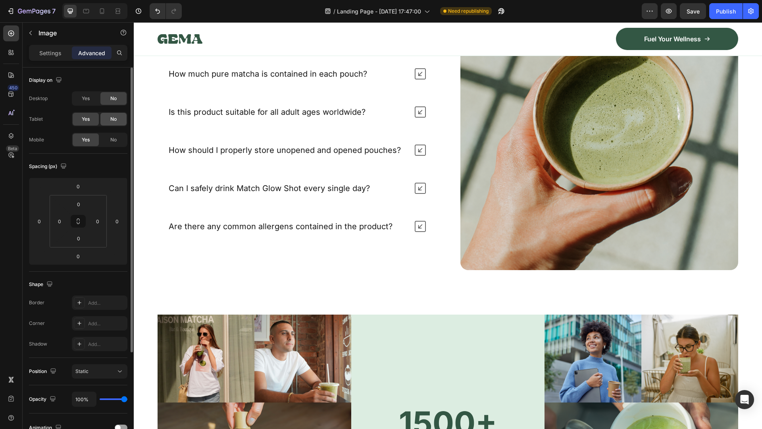
click at [115, 117] on span "No" at bounding box center [113, 118] width 6 height 7
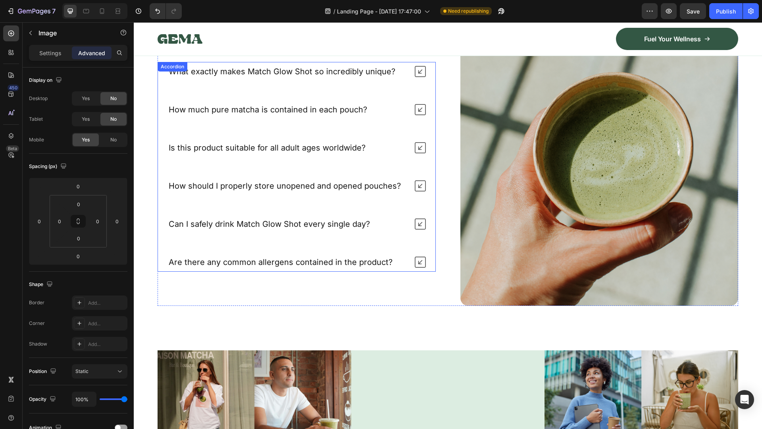
scroll to position [3333, 0]
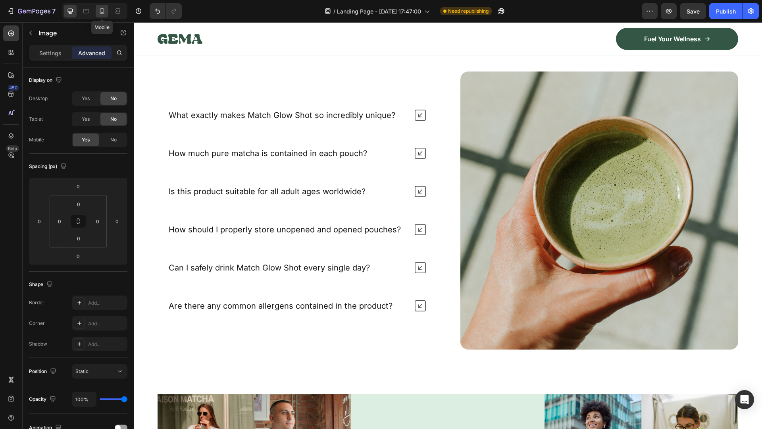
click at [102, 13] on icon at bounding box center [102, 11] width 4 height 6
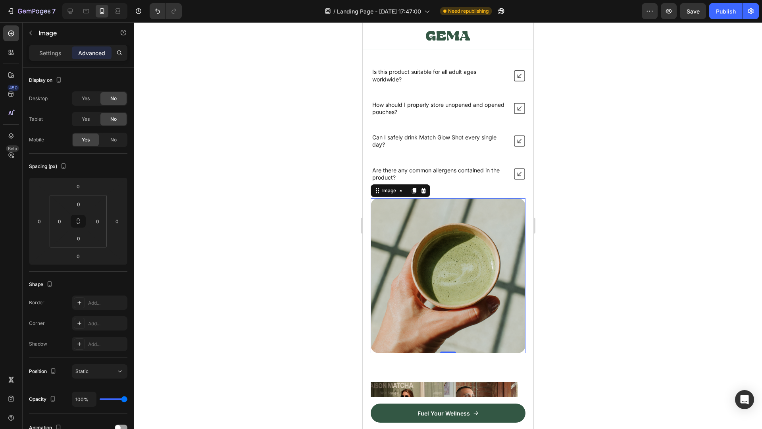
scroll to position [3608, 0]
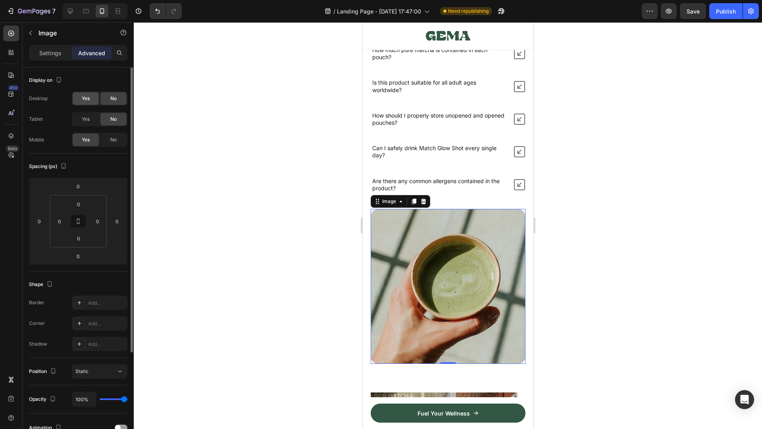
click at [89, 101] on span "Yes" at bounding box center [86, 98] width 8 height 7
click at [93, 116] on div "Yes" at bounding box center [86, 119] width 26 height 13
click at [69, 11] on icon at bounding box center [70, 11] width 8 height 8
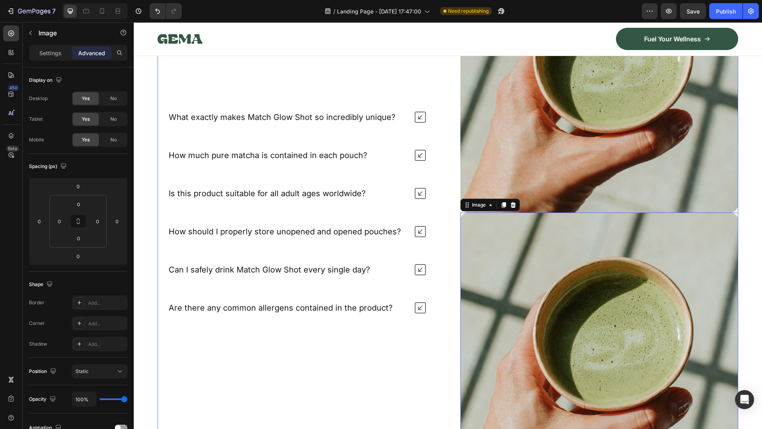
scroll to position [3815, 0]
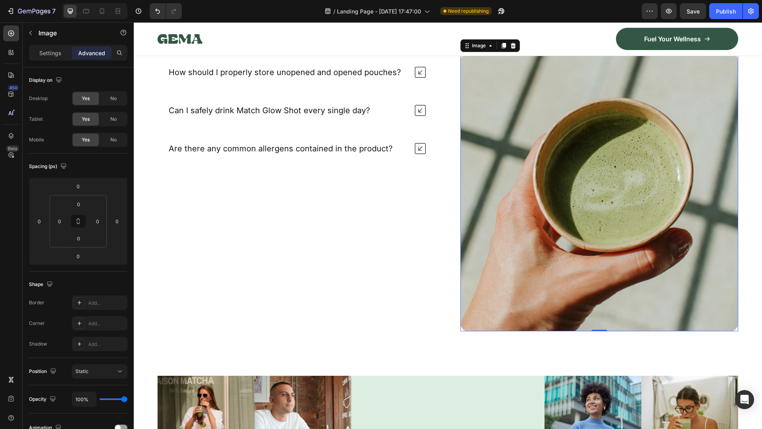
click at [518, 187] on img at bounding box center [599, 192] width 278 height 278
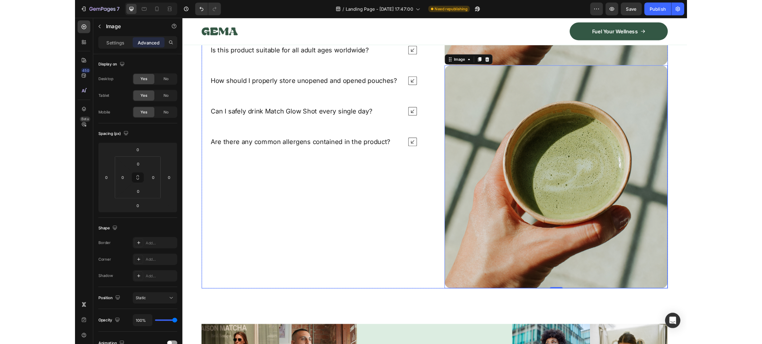
scroll to position [3775, 0]
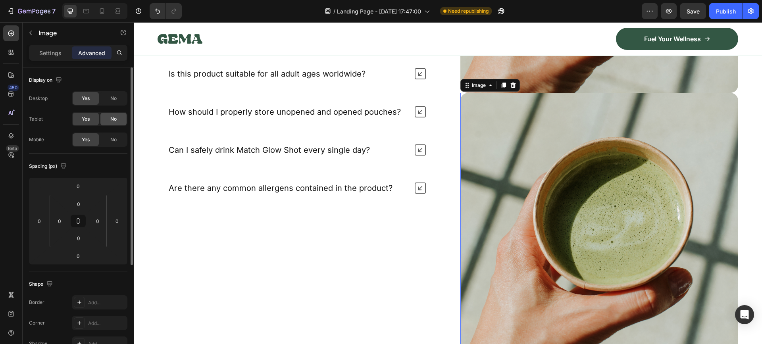
click at [119, 120] on div "No" at bounding box center [113, 119] width 26 height 13
click at [113, 97] on span "No" at bounding box center [113, 98] width 6 height 7
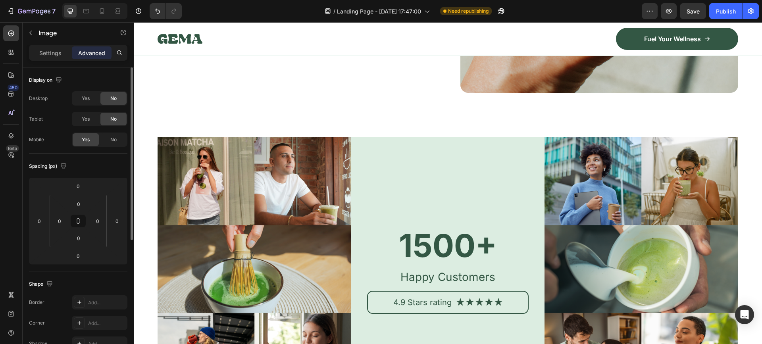
scroll to position [3638, 0]
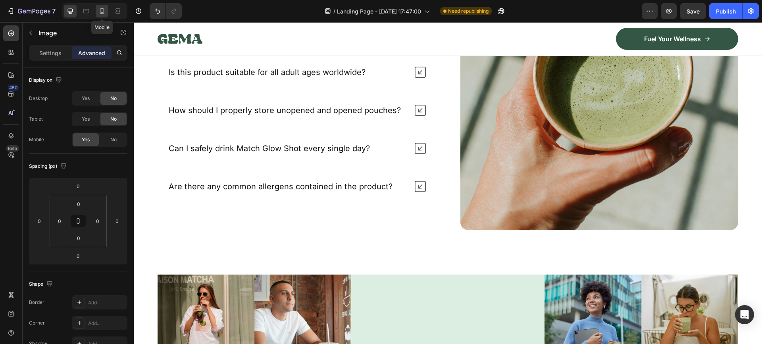
click at [103, 15] on div at bounding box center [102, 11] width 13 height 13
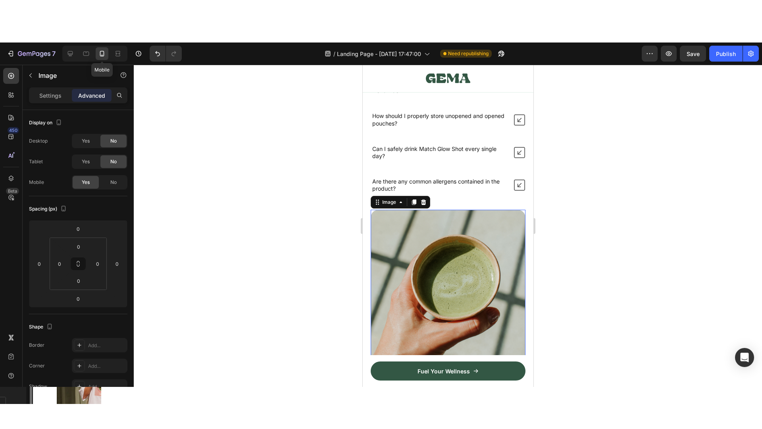
scroll to position [3767, 0]
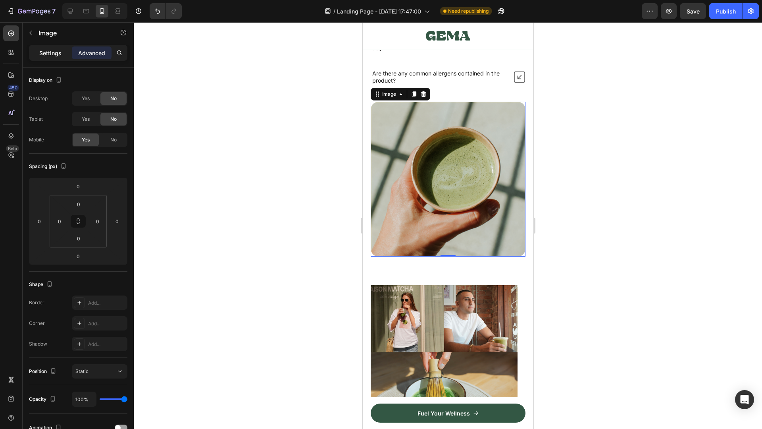
click at [51, 56] on p "Settings" at bounding box center [50, 53] width 22 height 8
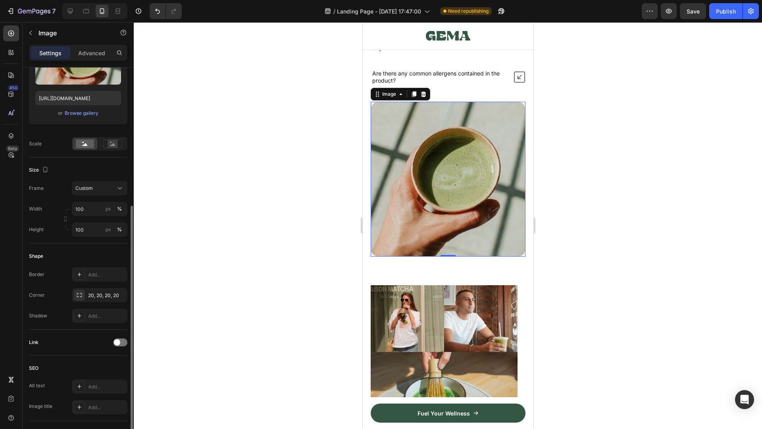
scroll to position [159, 0]
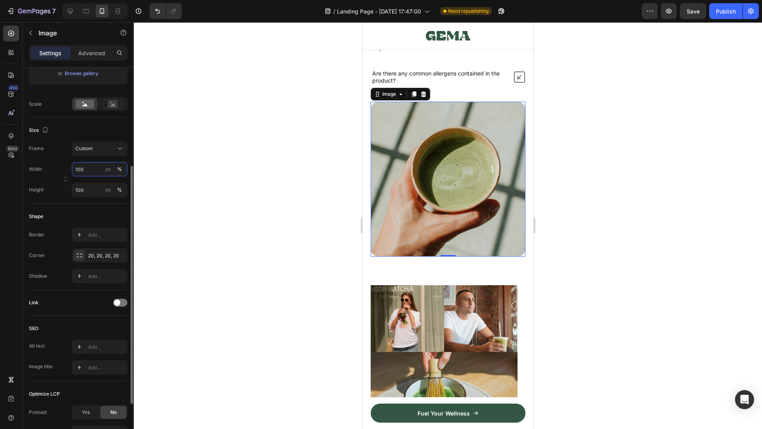
click at [91, 170] on input "100" at bounding box center [100, 169] width 56 height 14
click at [94, 169] on input "100" at bounding box center [100, 169] width 56 height 14
click at [142, 177] on div at bounding box center [448, 225] width 628 height 406
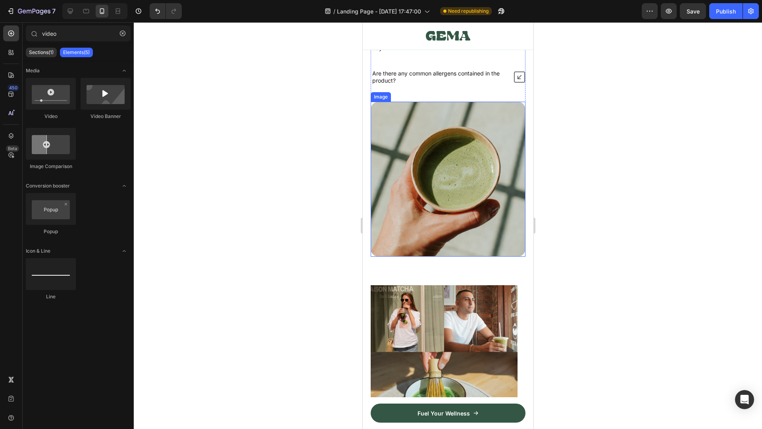
click at [394, 158] on img at bounding box center [447, 179] width 155 height 155
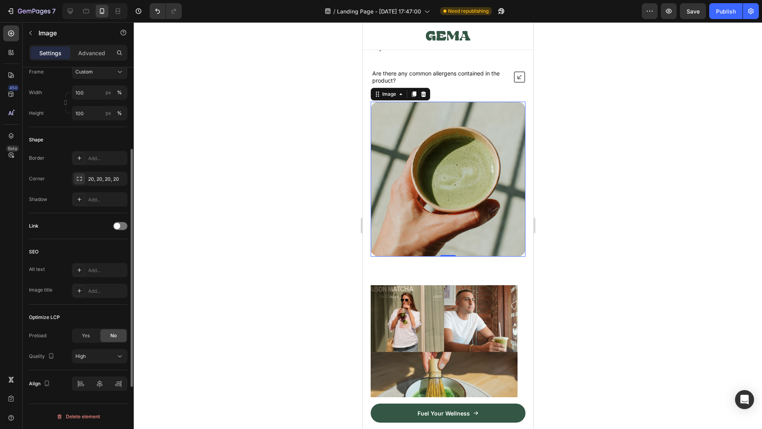
scroll to position [196, 0]
